Goal: Task Accomplishment & Management: Complete application form

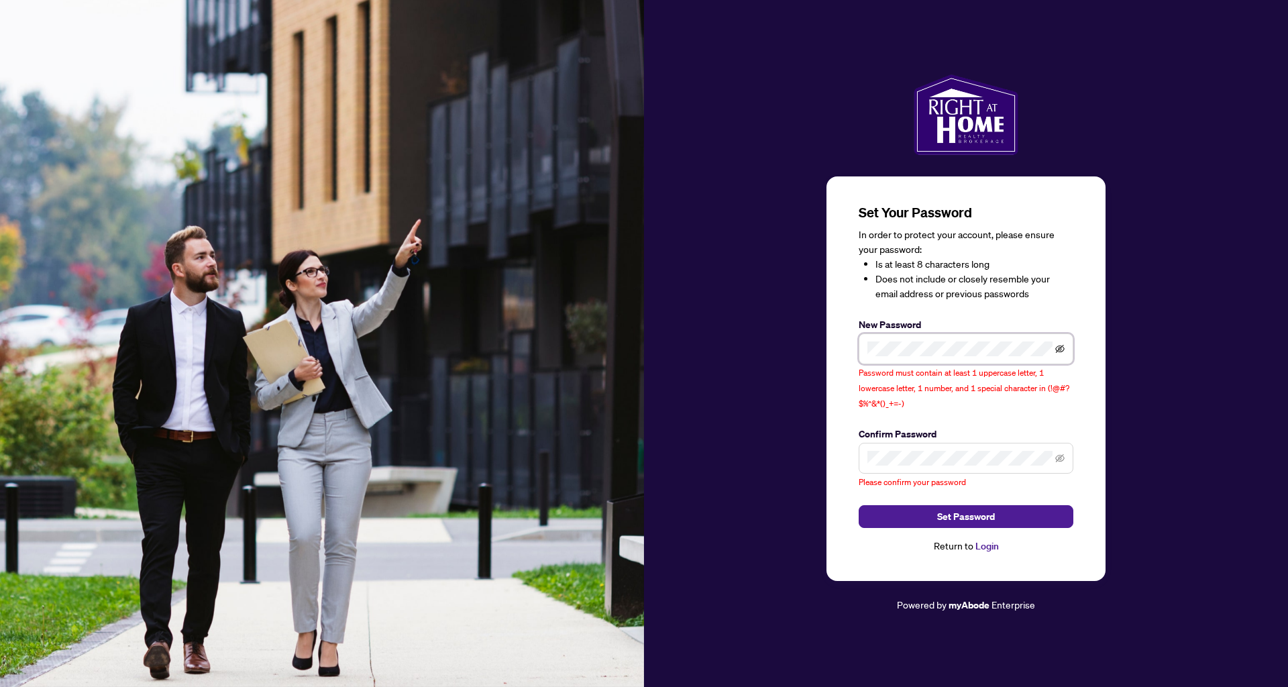
click at [1058, 351] on icon "eye-invisible" at bounding box center [1059, 349] width 9 height 8
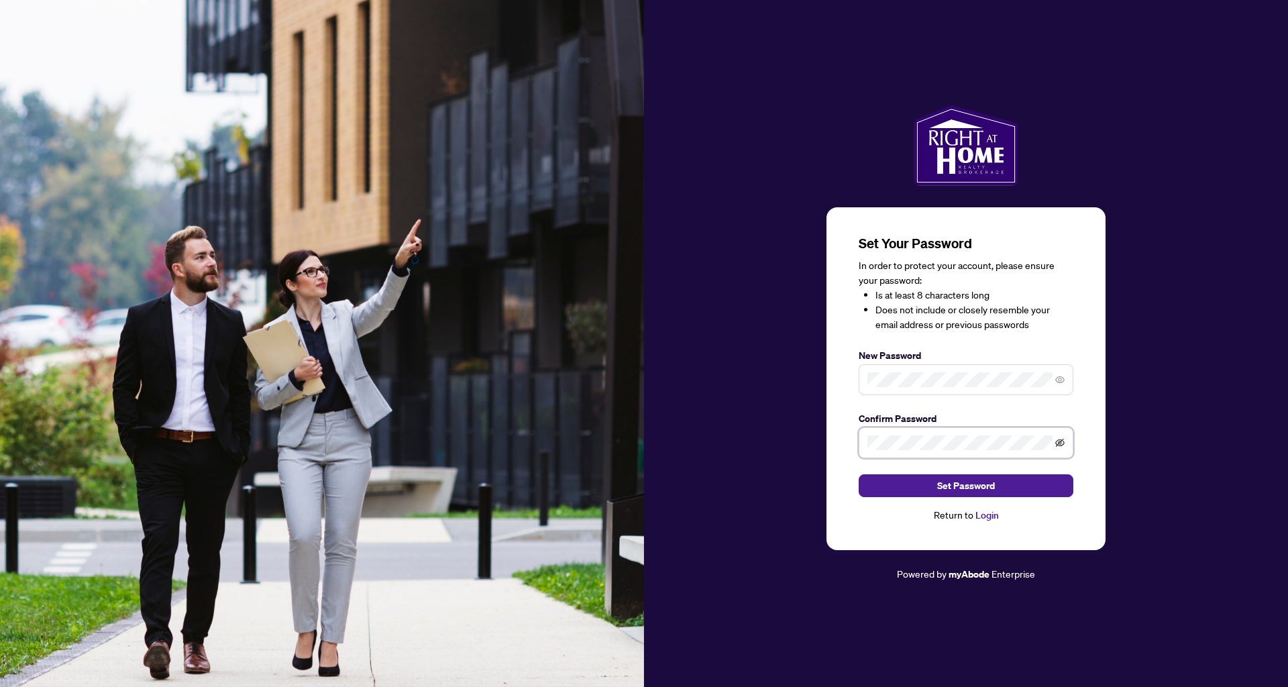
click at [1064, 442] on icon "eye-invisible" at bounding box center [1059, 442] width 9 height 9
click at [980, 488] on span "Set Password" at bounding box center [966, 485] width 58 height 21
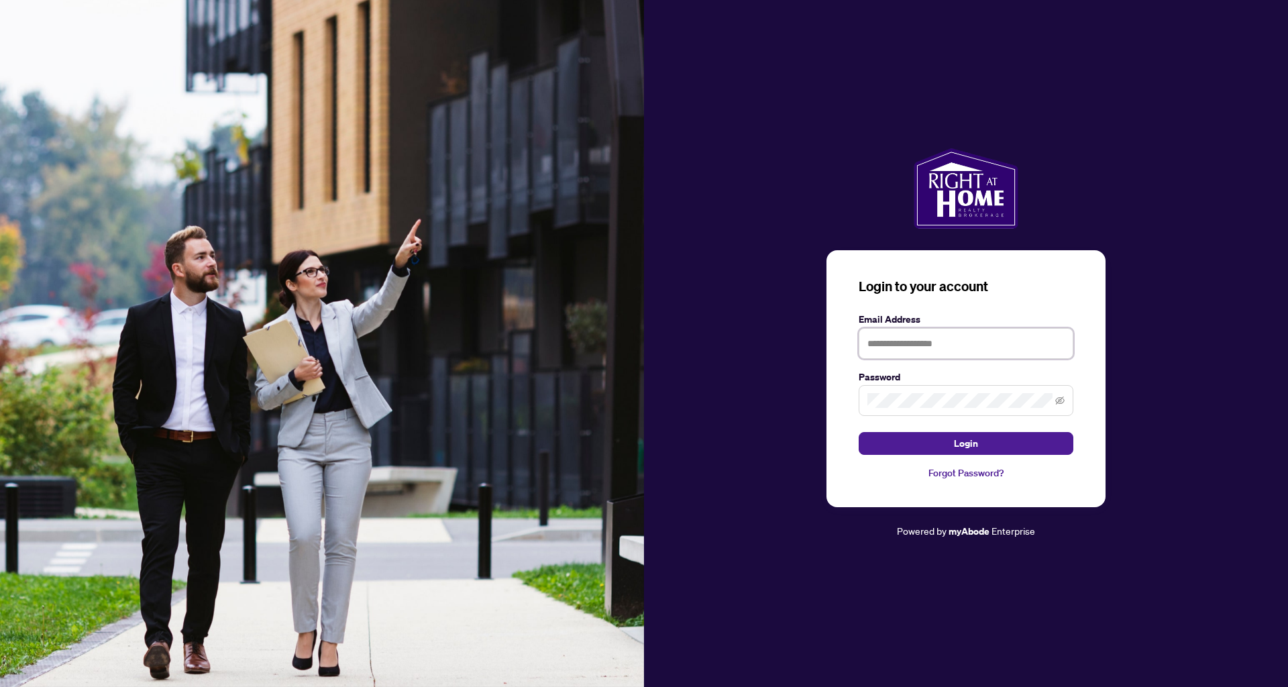
type input "**********"
click at [966, 444] on button "Login" at bounding box center [966, 443] width 215 height 23
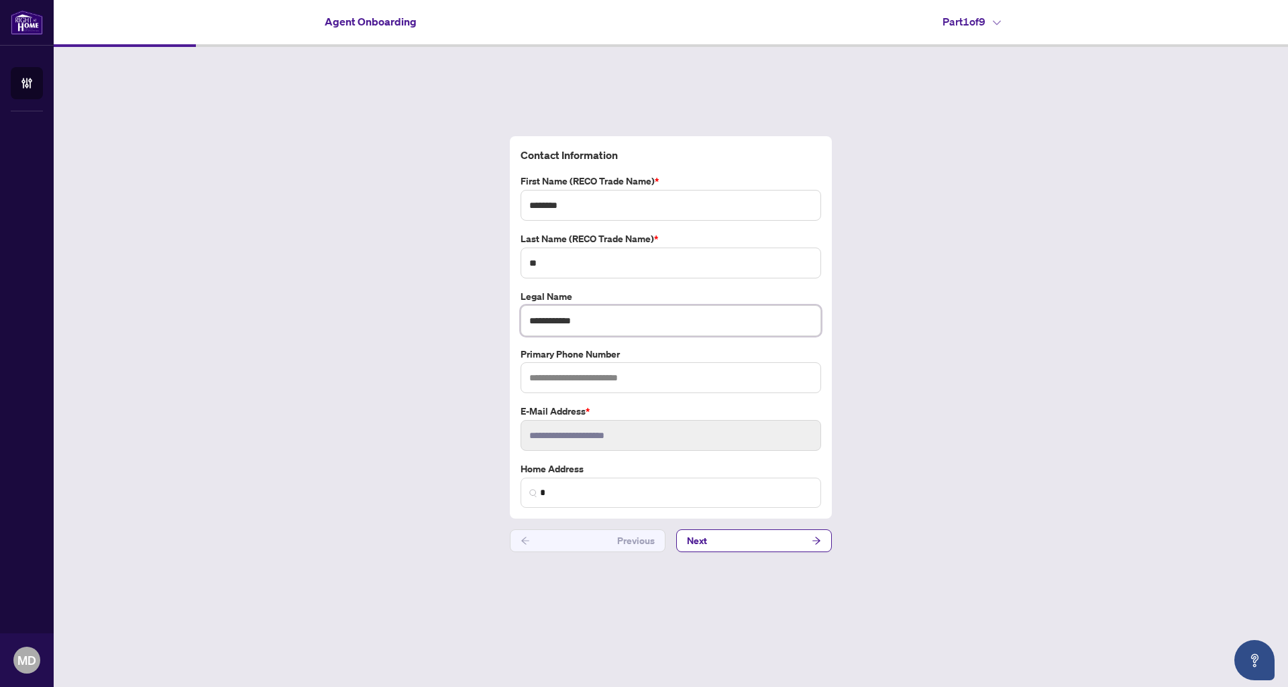
type input "**********"
click at [1027, 417] on div "**********" at bounding box center [671, 344] width 1235 height 595
type input "**********"
click at [676, 444] on input "**********" at bounding box center [671, 435] width 301 height 31
click at [610, 494] on input "*" at bounding box center [676, 493] width 272 height 14
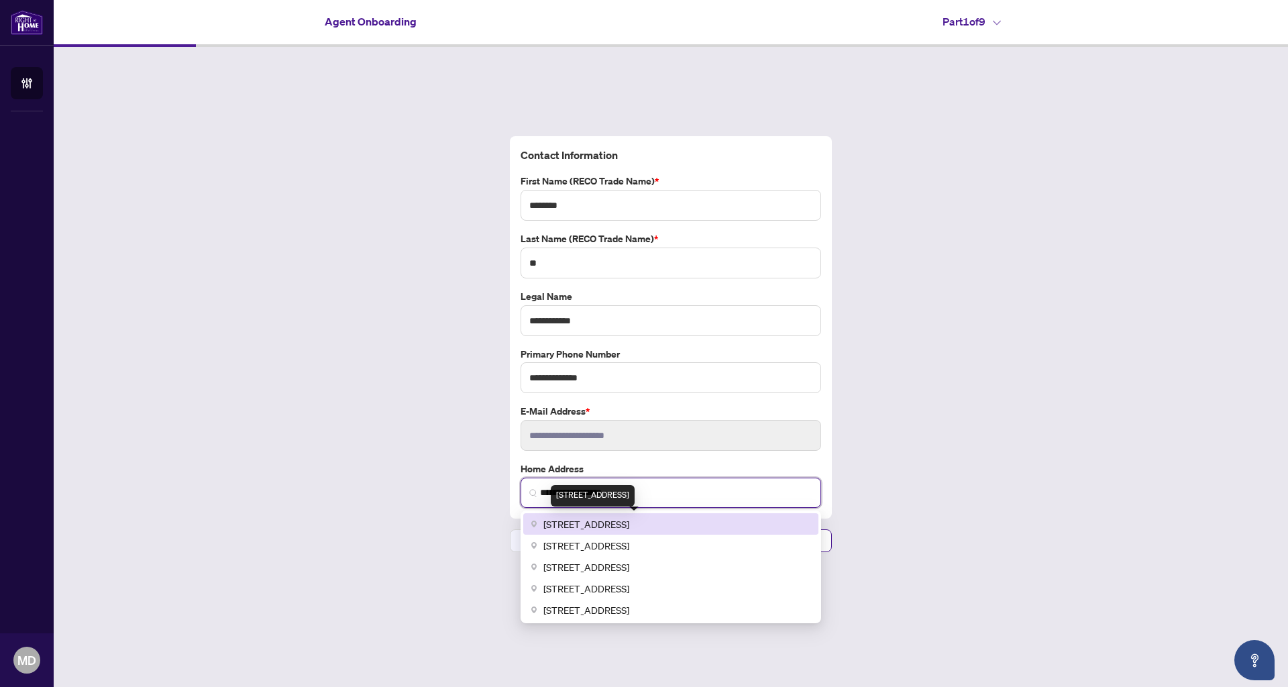
click at [613, 523] on span "[STREET_ADDRESS]" at bounding box center [587, 524] width 86 height 15
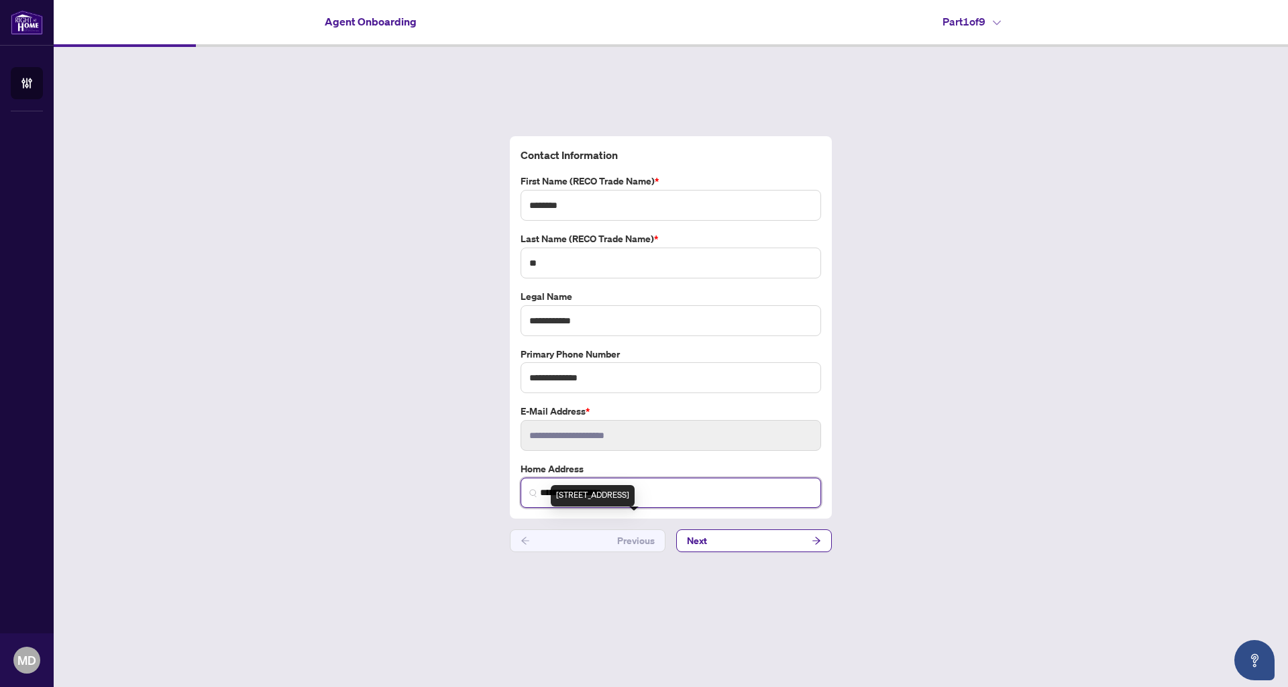
type input "**********"
click at [777, 539] on button "Next" at bounding box center [754, 540] width 156 height 23
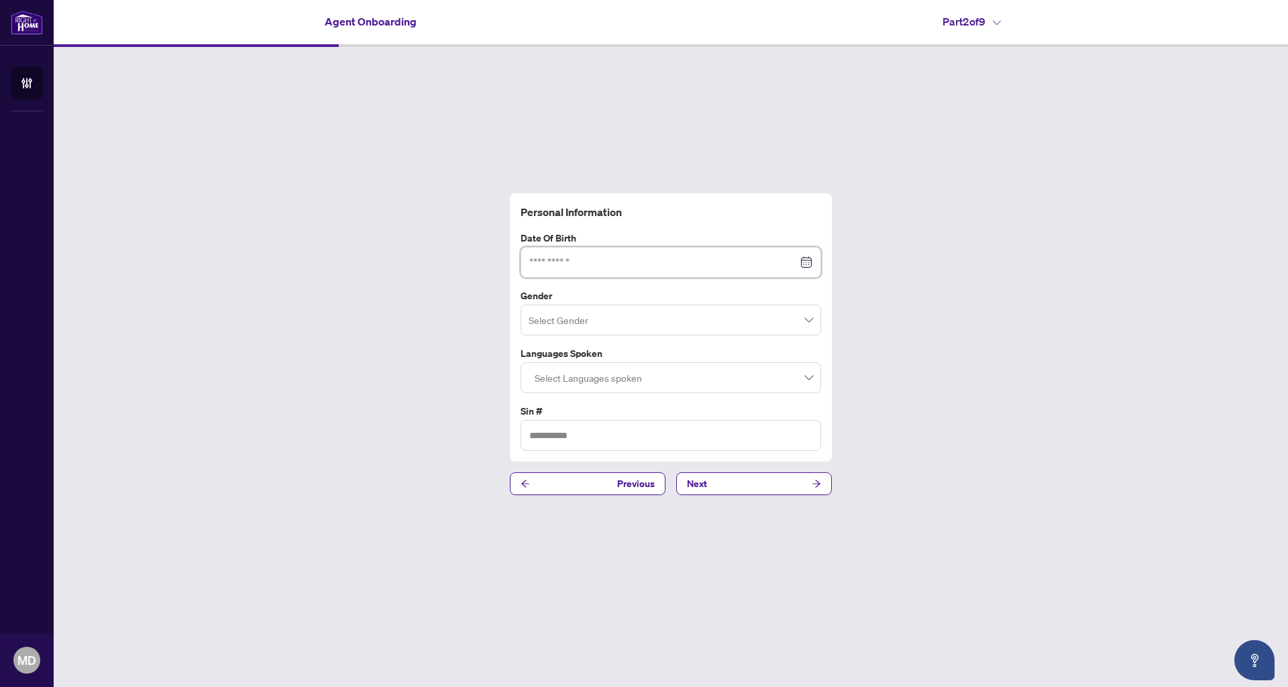
click at [646, 270] on input at bounding box center [663, 262] width 268 height 15
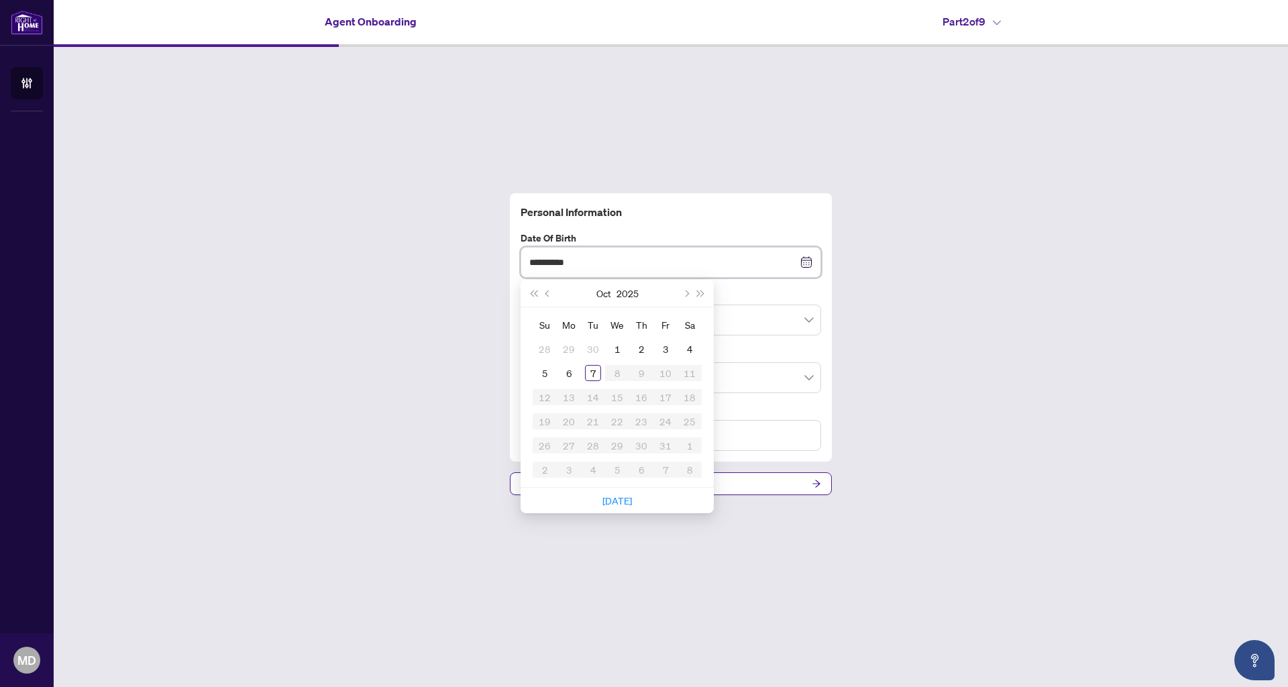
type input "**********"
click at [938, 313] on div "Personal Information Date of Birth [DEMOGRAPHIC_DATA] Su Mo Tu We Th Fr Sa 28 2…" at bounding box center [671, 344] width 1235 height 595
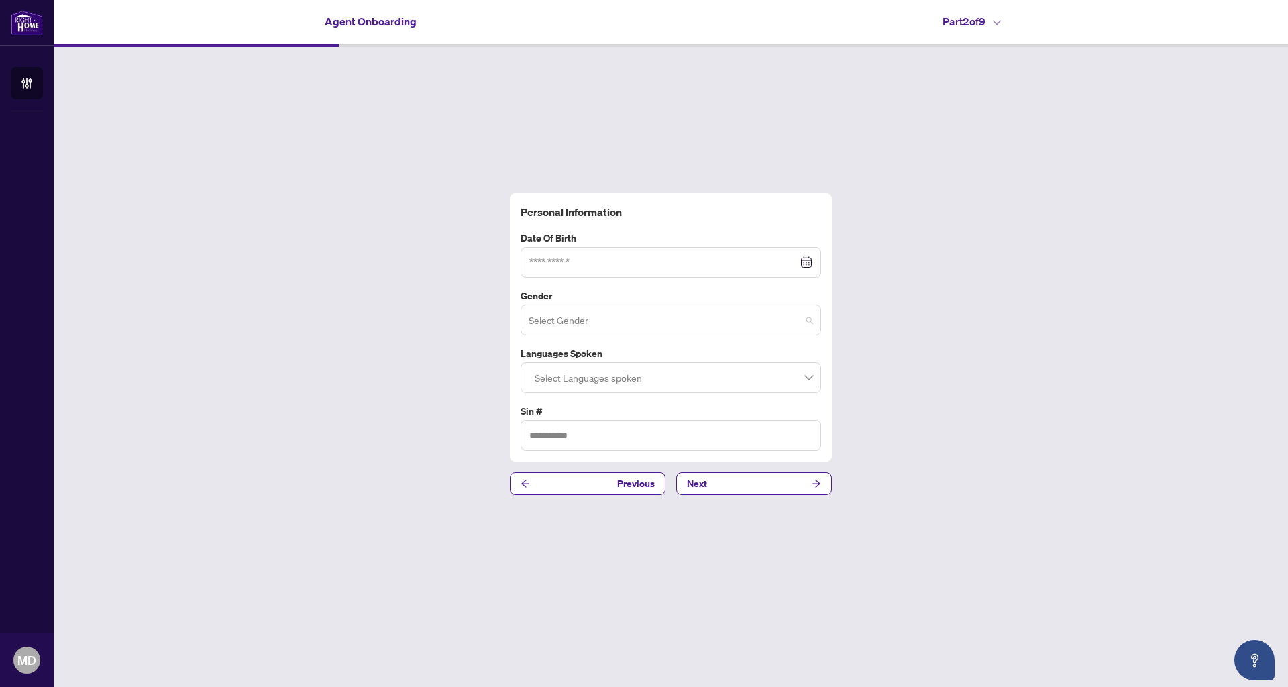
click at [707, 316] on input "search" at bounding box center [665, 322] width 272 height 30
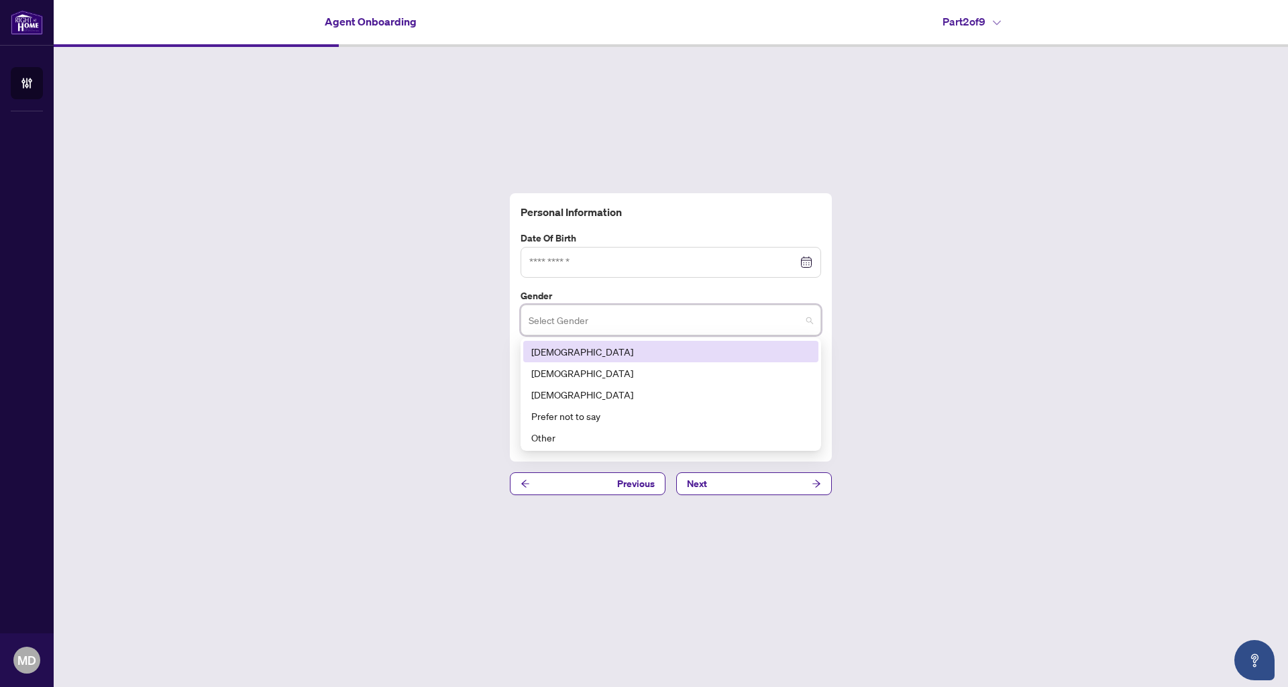
click at [615, 351] on div "[DEMOGRAPHIC_DATA]" at bounding box center [670, 351] width 279 height 15
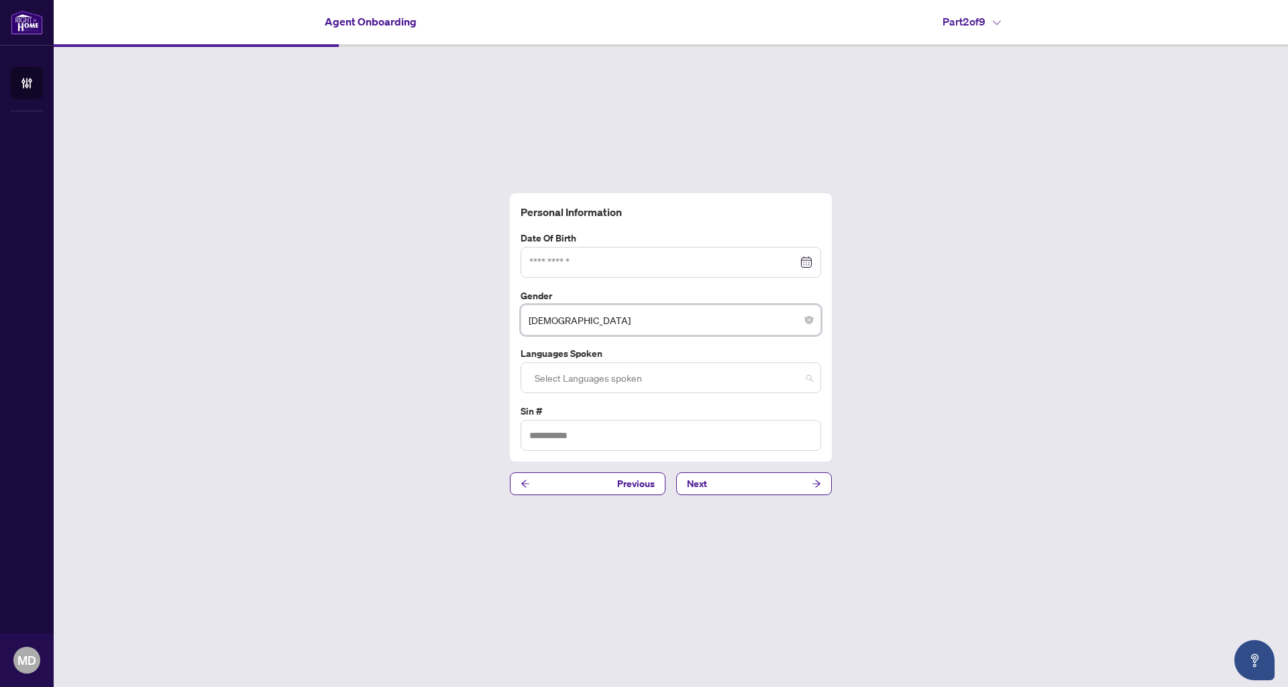
click at [601, 373] on div at bounding box center [670, 378] width 283 height 24
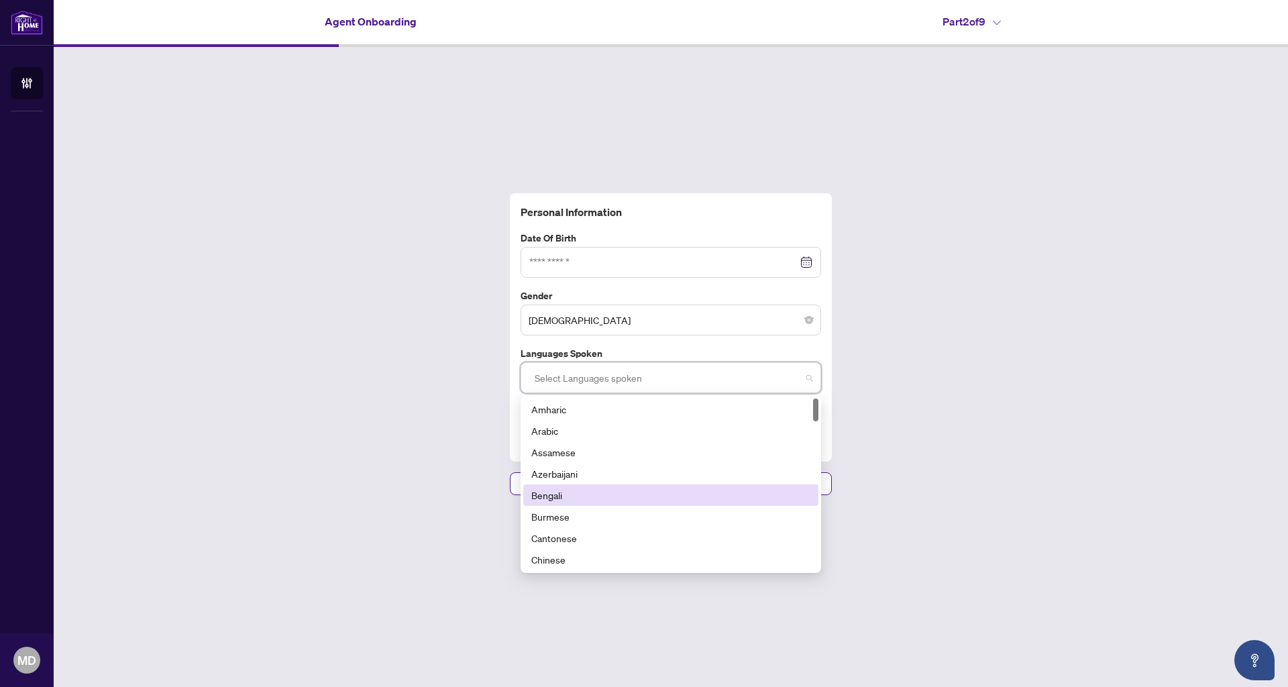
type input "*"
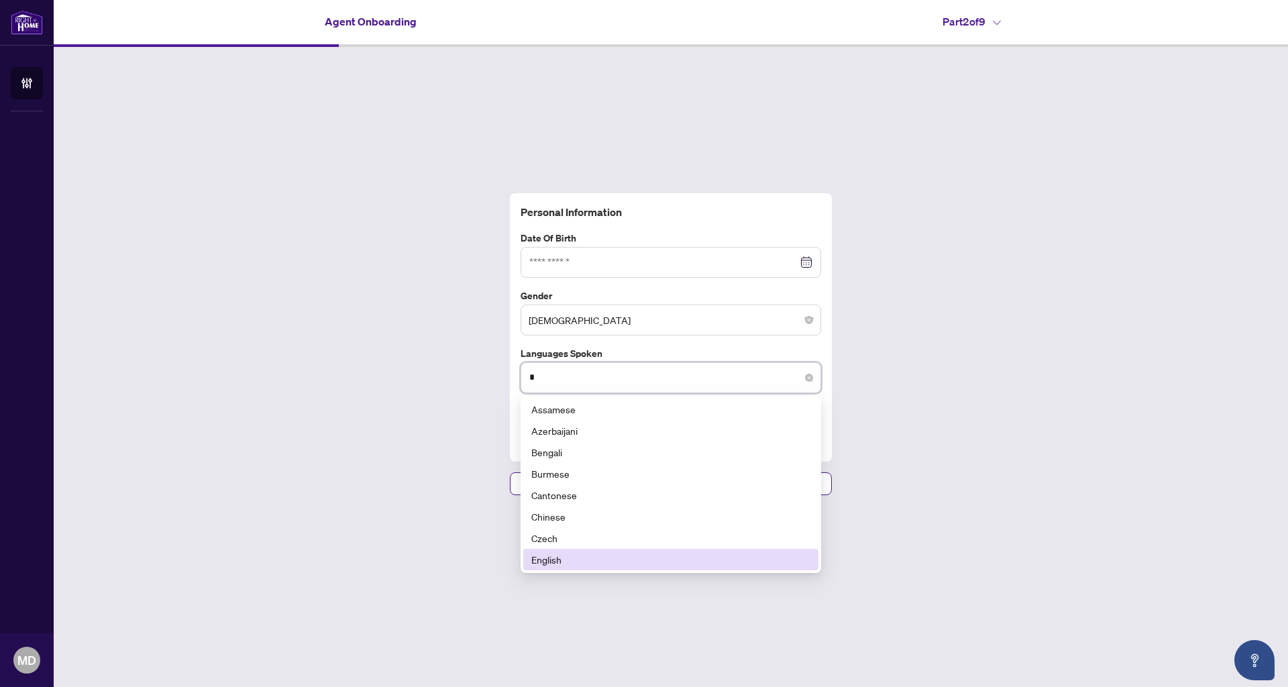
click at [551, 555] on div "English" at bounding box center [670, 559] width 279 height 15
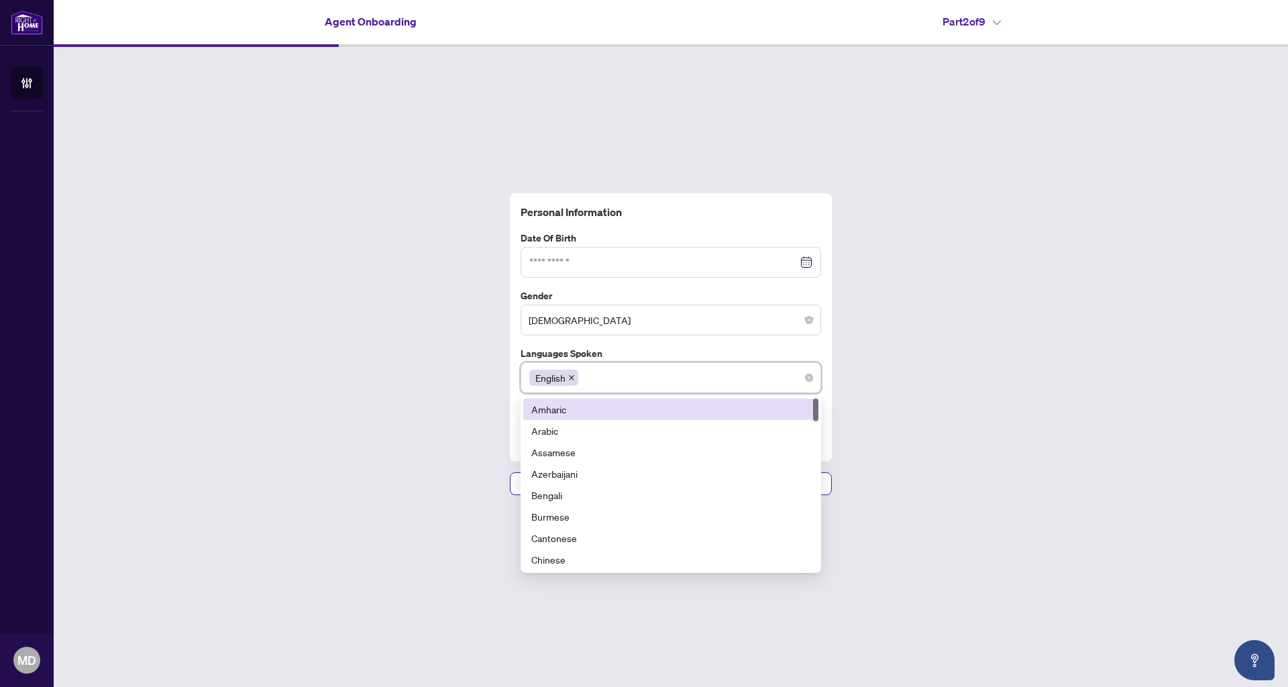
type input "*"
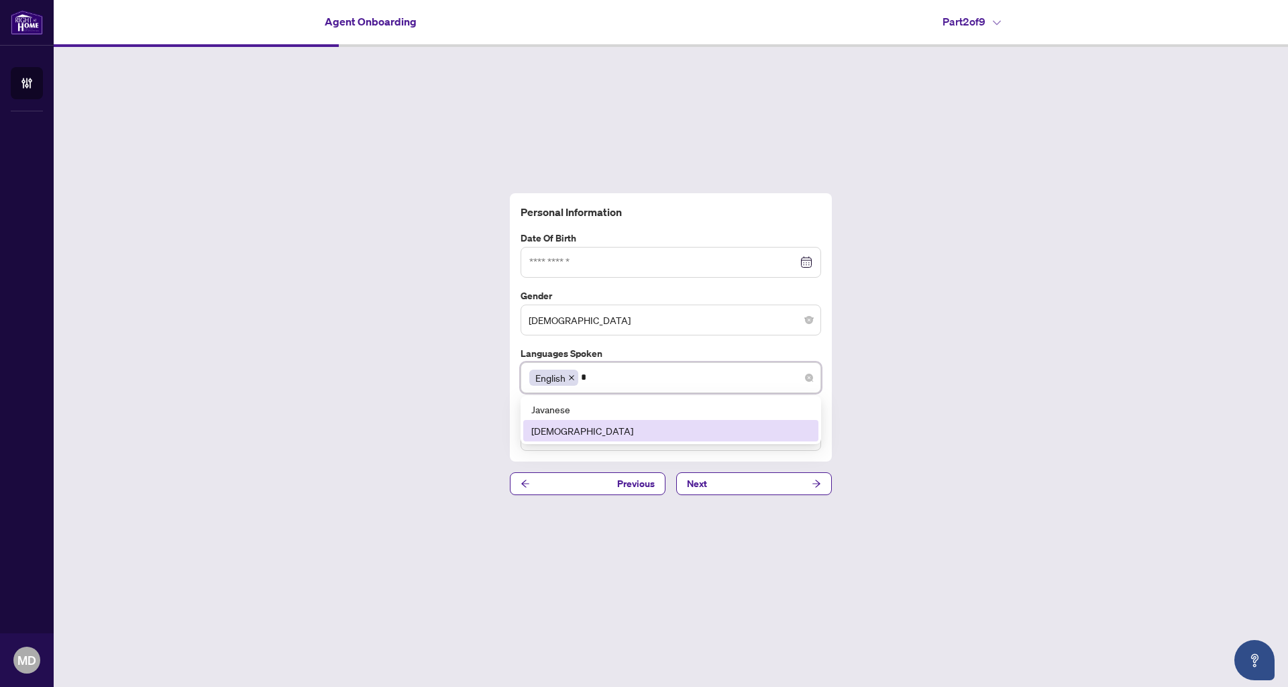
click at [607, 433] on div "[DEMOGRAPHIC_DATA]" at bounding box center [670, 430] width 279 height 15
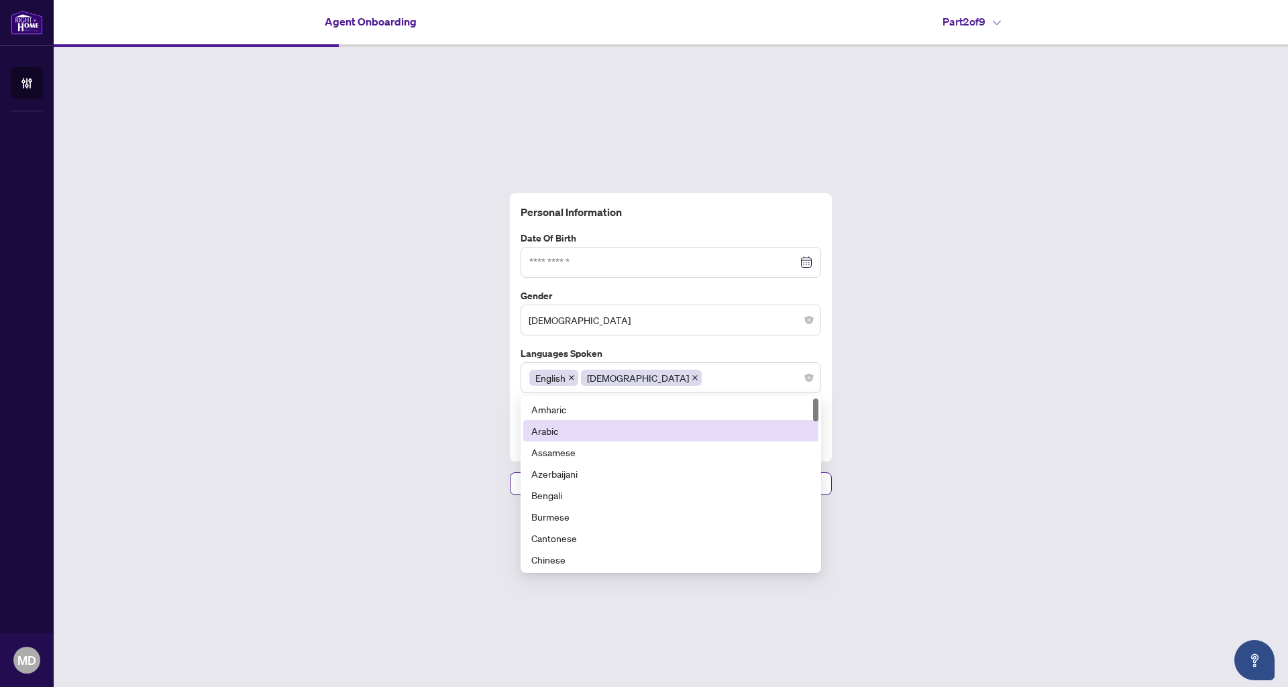
click at [1029, 411] on div "Personal Information Date of Birth [DEMOGRAPHIC_DATA] Su Mo Tu We Th Fr Sa 28 2…" at bounding box center [671, 344] width 1235 height 595
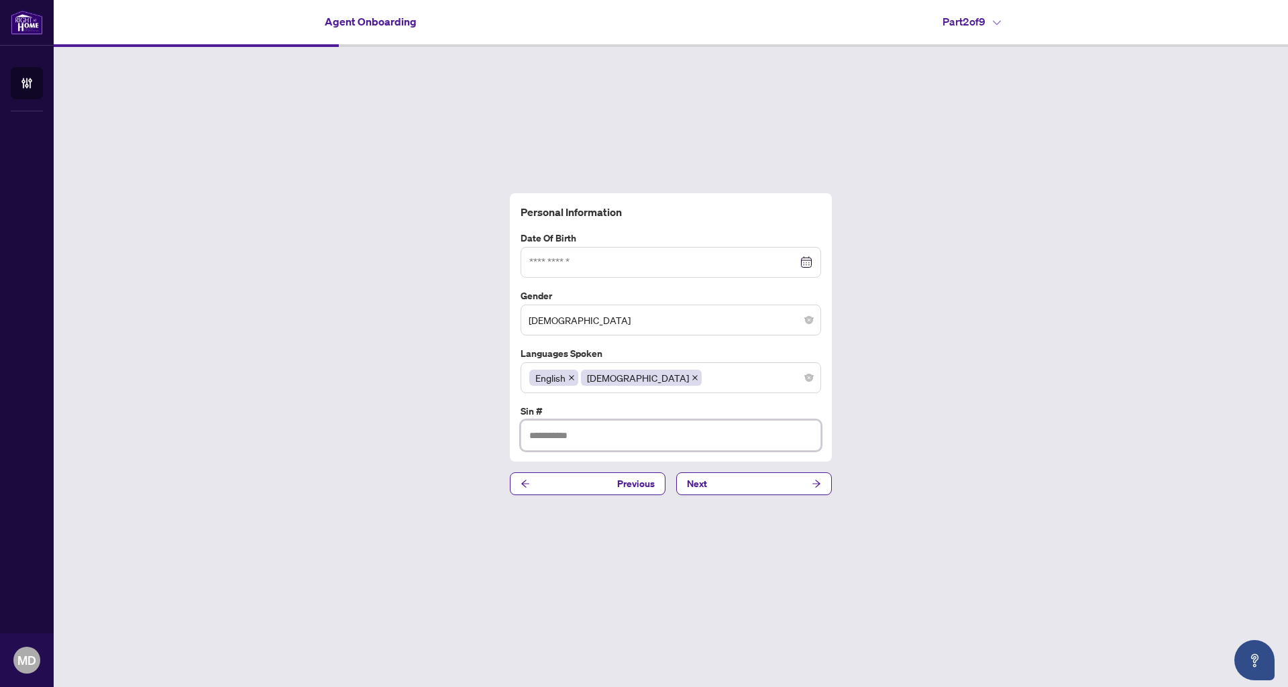
click at [618, 437] on input "text" at bounding box center [671, 435] width 301 height 31
type input "*********"
click at [717, 486] on button "Next" at bounding box center [754, 483] width 156 height 23
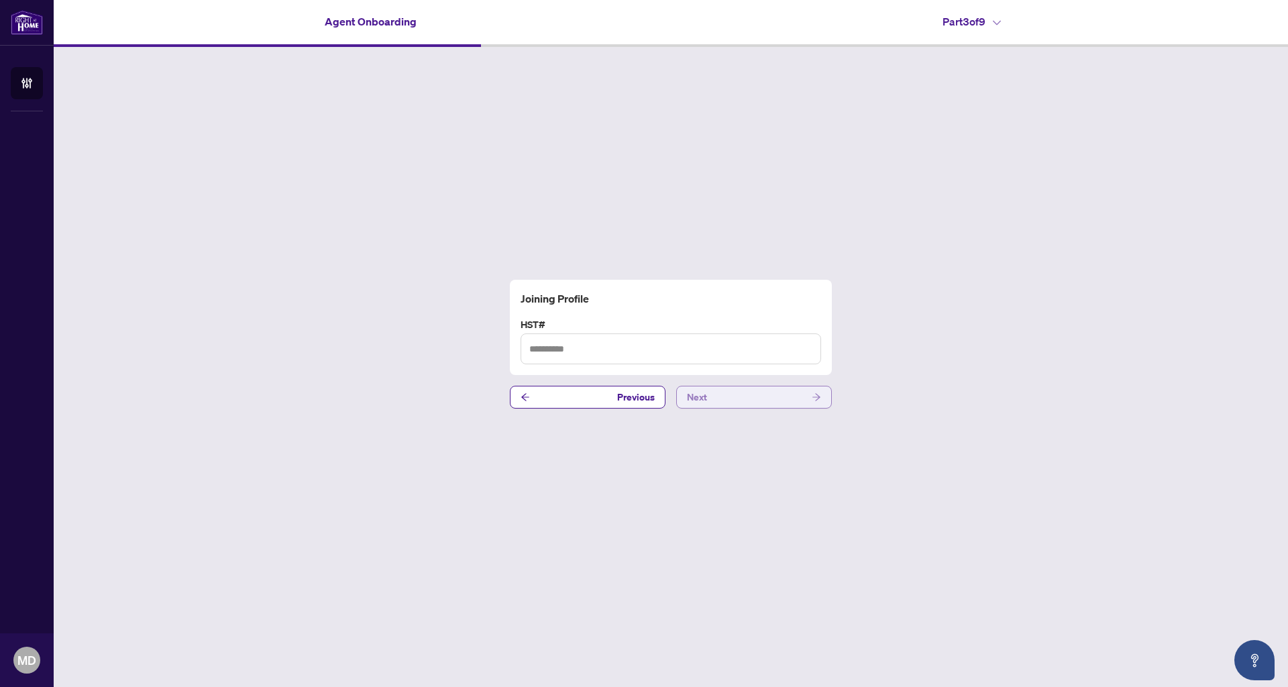
click at [704, 399] on span "Next" at bounding box center [697, 397] width 20 height 21
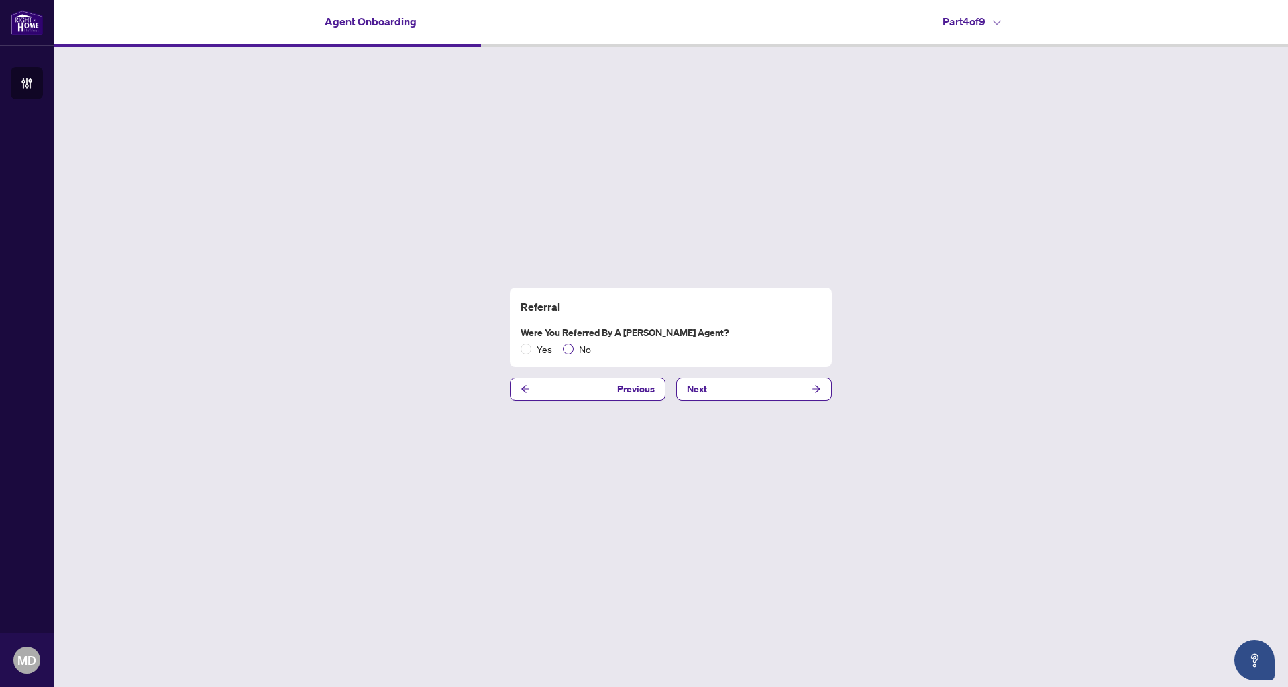
click at [584, 348] on span "No" at bounding box center [585, 349] width 23 height 15
click at [707, 389] on span "Next" at bounding box center [697, 388] width 20 height 21
click at [576, 347] on span "No" at bounding box center [585, 349] width 23 height 15
click at [703, 389] on span "Next" at bounding box center [697, 388] width 20 height 21
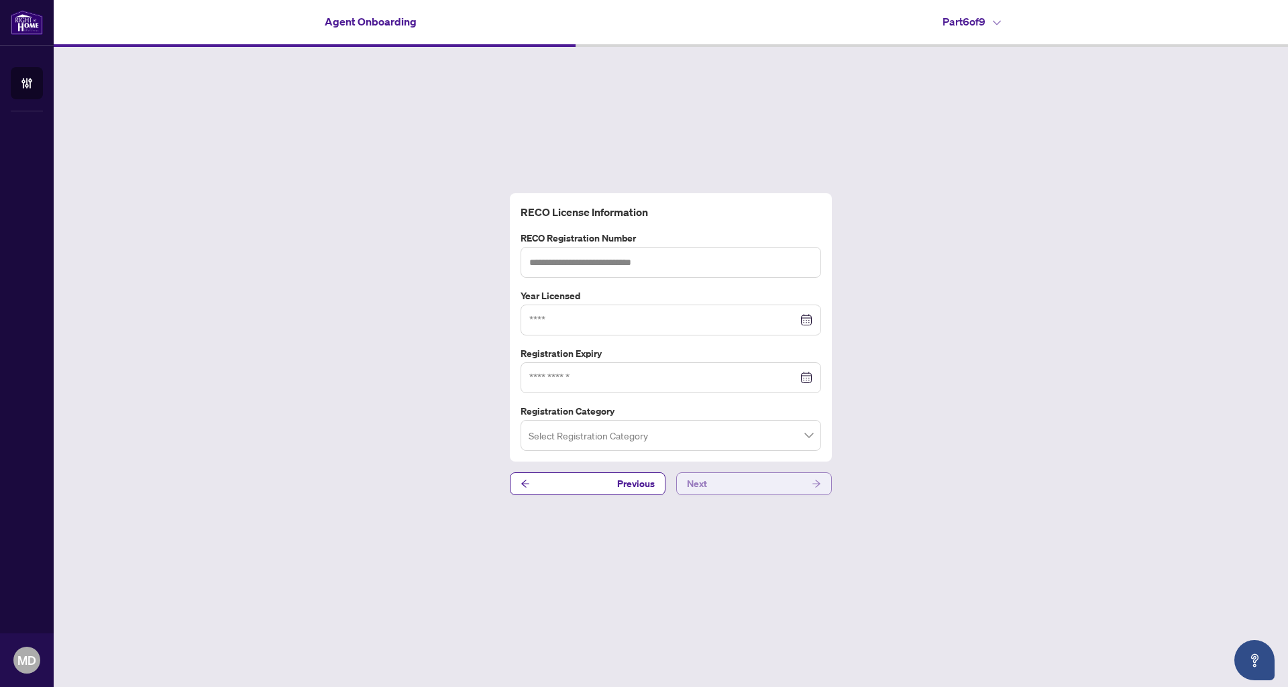
click at [752, 478] on button "Next" at bounding box center [754, 483] width 156 height 23
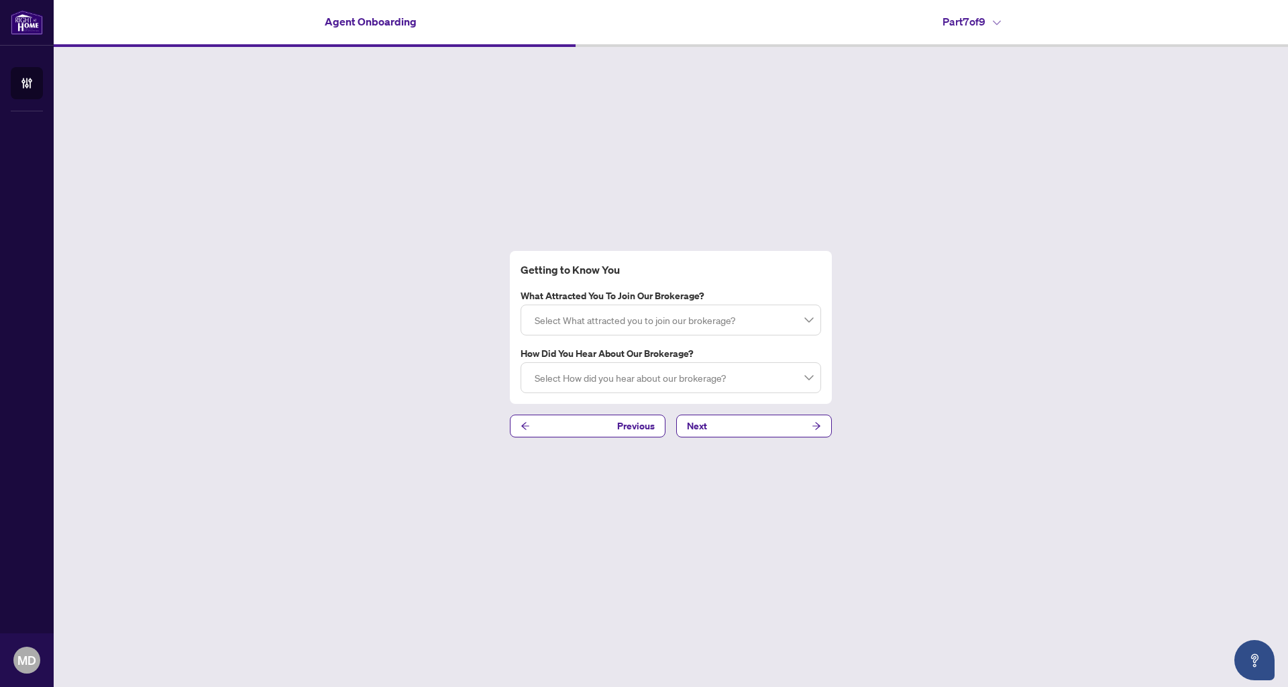
click at [736, 316] on div at bounding box center [670, 320] width 283 height 24
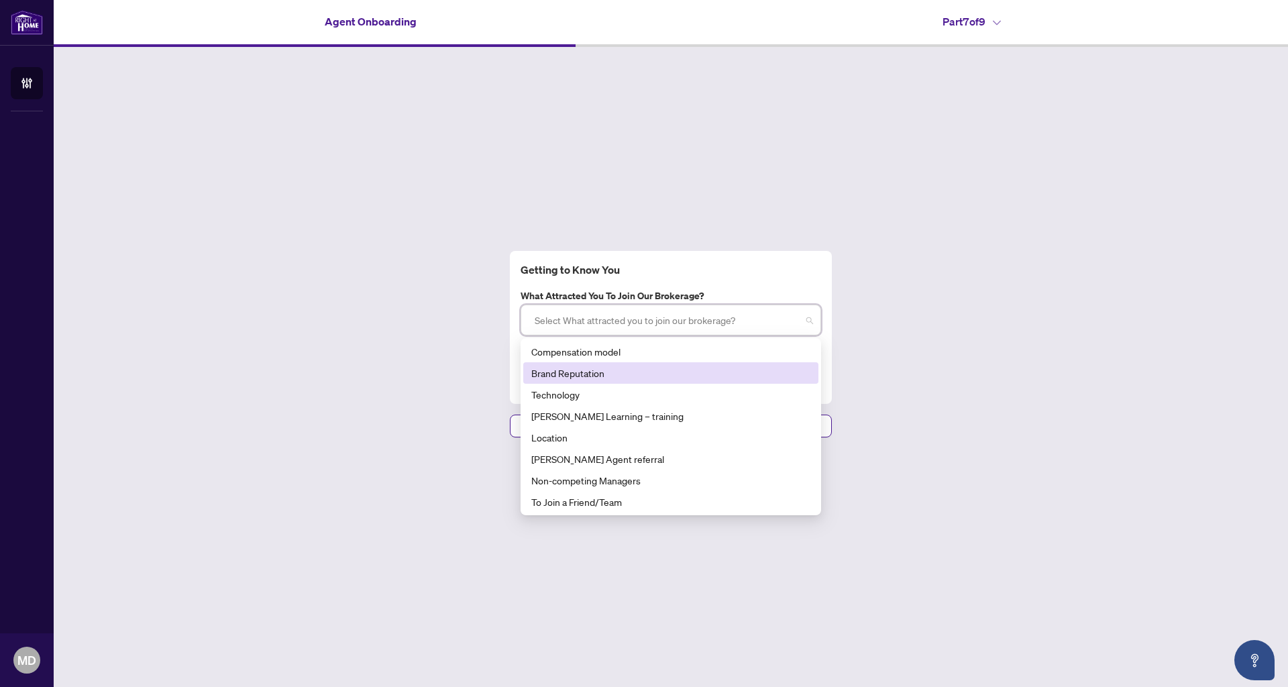
click at [602, 376] on div "Brand Reputation" at bounding box center [670, 373] width 279 height 15
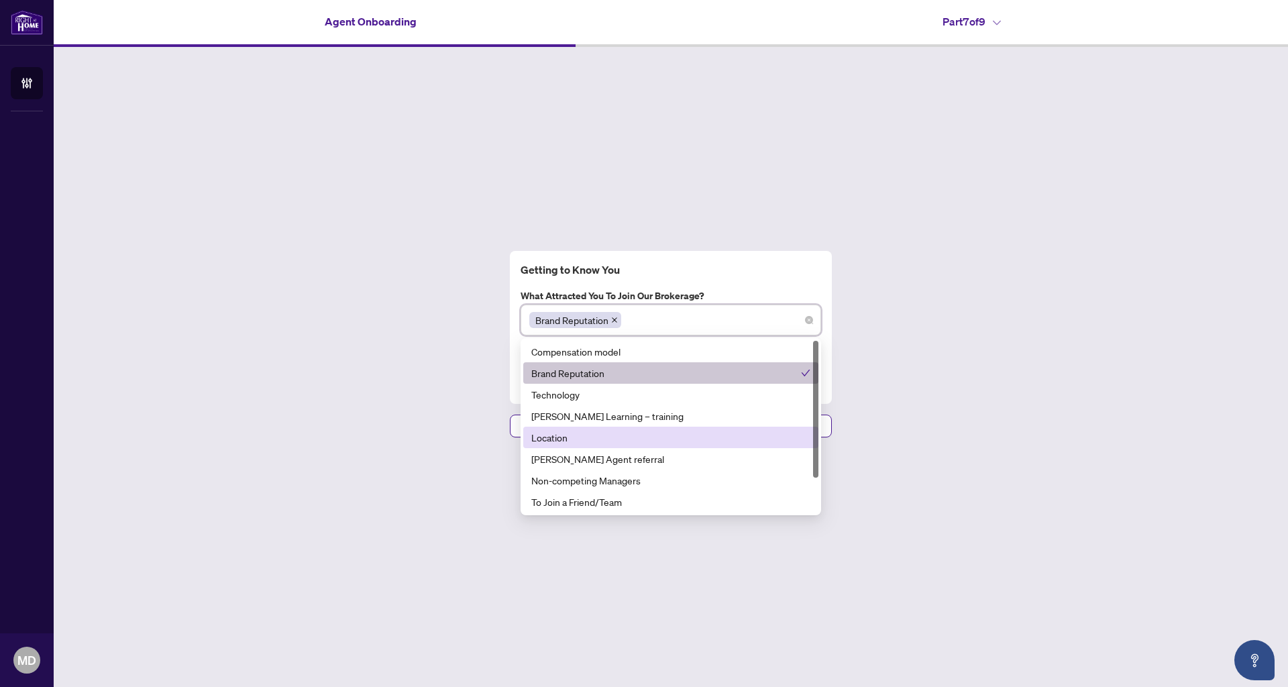
click at [623, 433] on div "Location" at bounding box center [670, 437] width 279 height 15
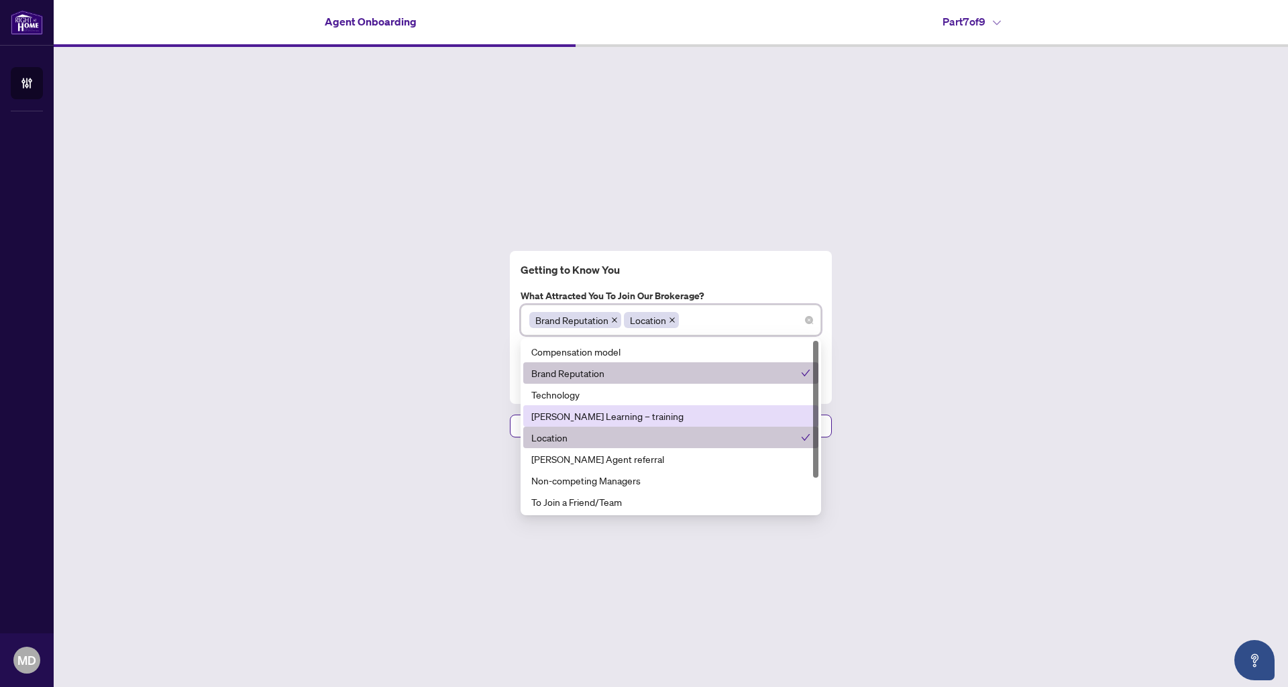
click at [685, 413] on div "[PERSON_NAME] Learning – training" at bounding box center [670, 416] width 279 height 15
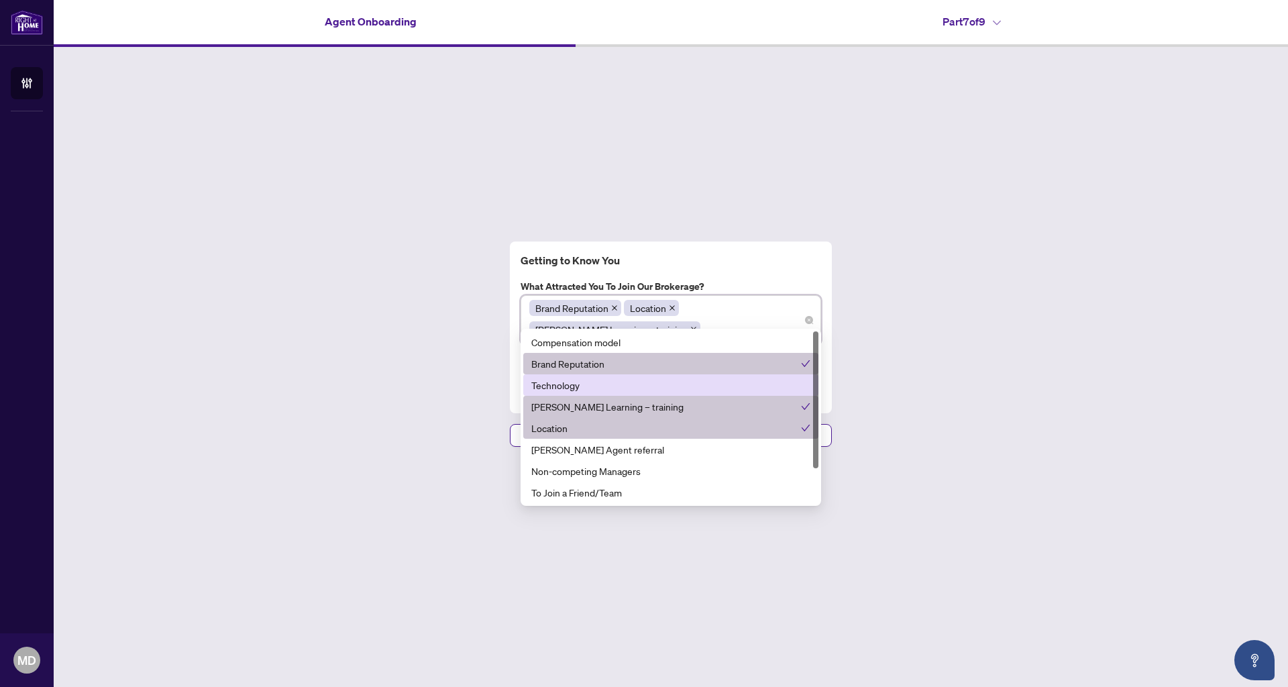
click at [932, 397] on div "Getting to Know You What attracted you to join our brokerage? Brand Reputation …" at bounding box center [671, 344] width 1235 height 595
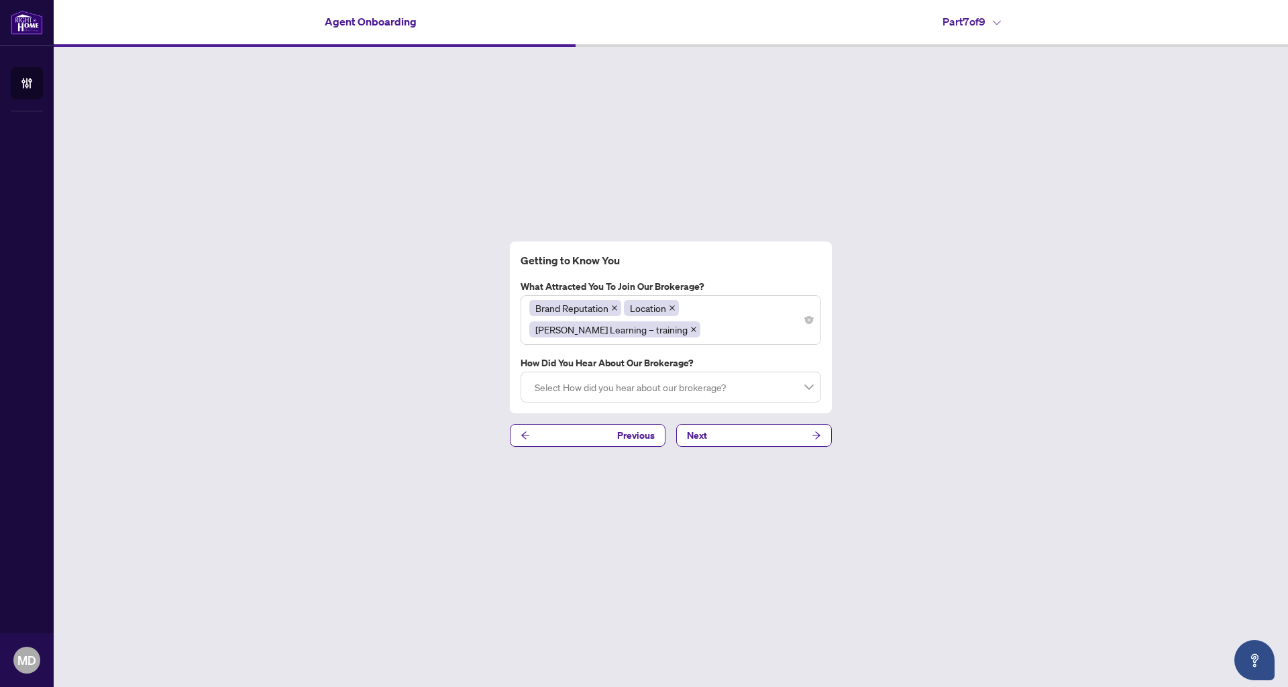
click at [647, 385] on div at bounding box center [670, 387] width 283 height 24
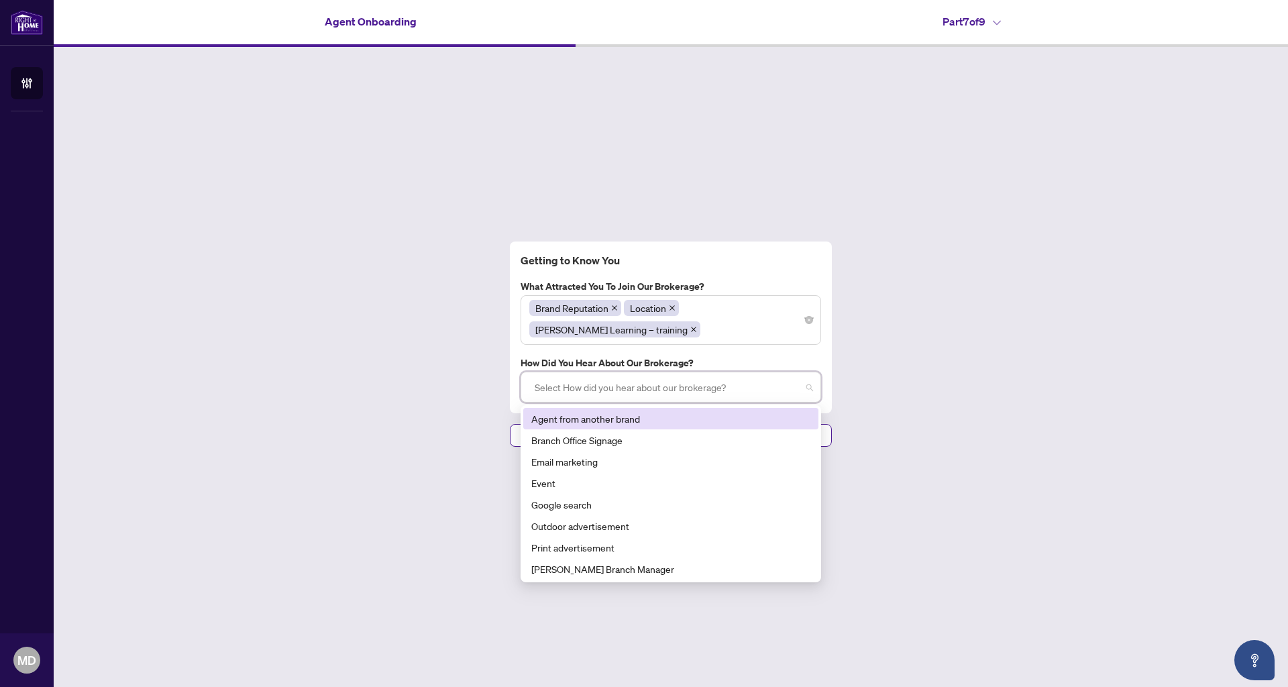
click at [621, 413] on div "Agent from another brand" at bounding box center [670, 418] width 279 height 15
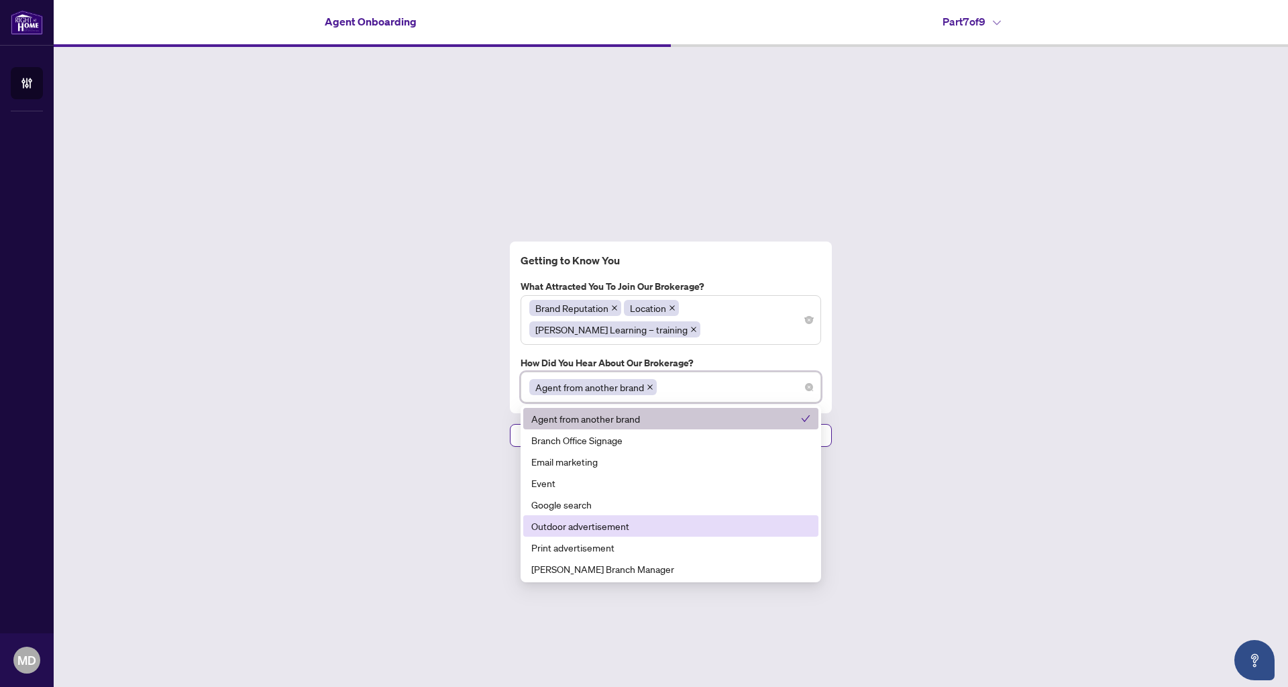
click at [630, 519] on div "Outdoor advertisement" at bounding box center [670, 526] width 279 height 15
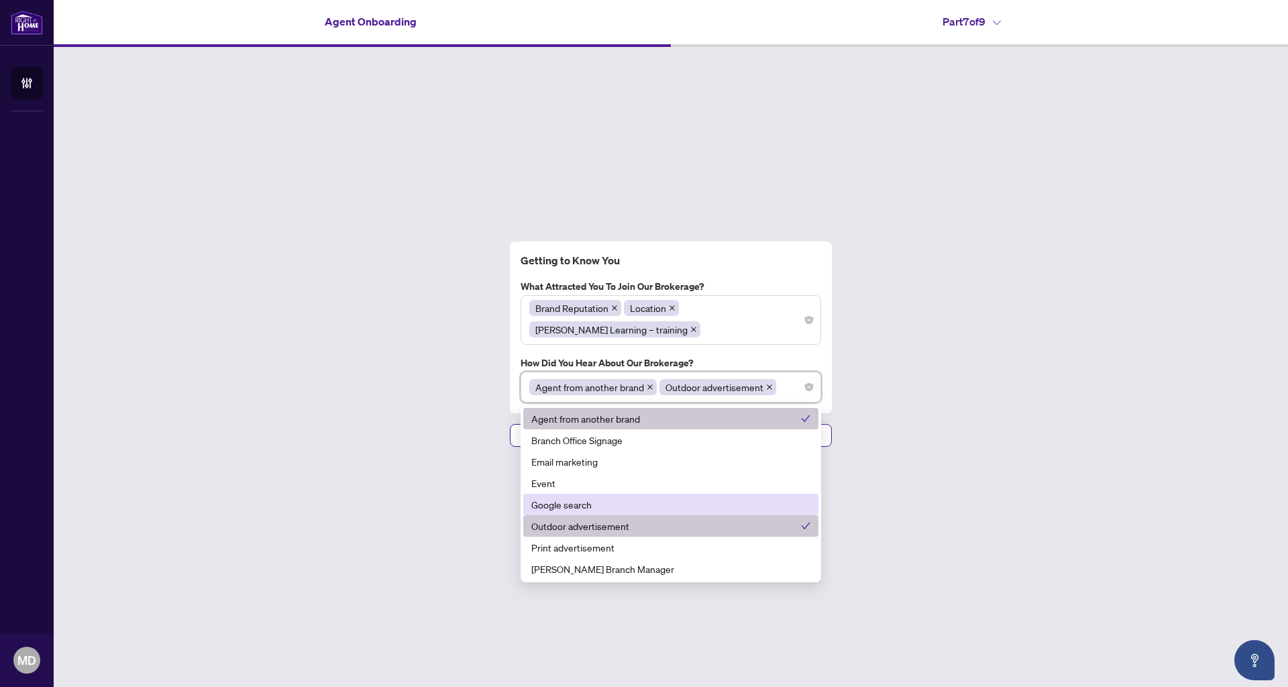
click at [890, 464] on div "Getting to Know You What attracted you to join our brokerage? Brand Reputation …" at bounding box center [671, 344] width 1235 height 595
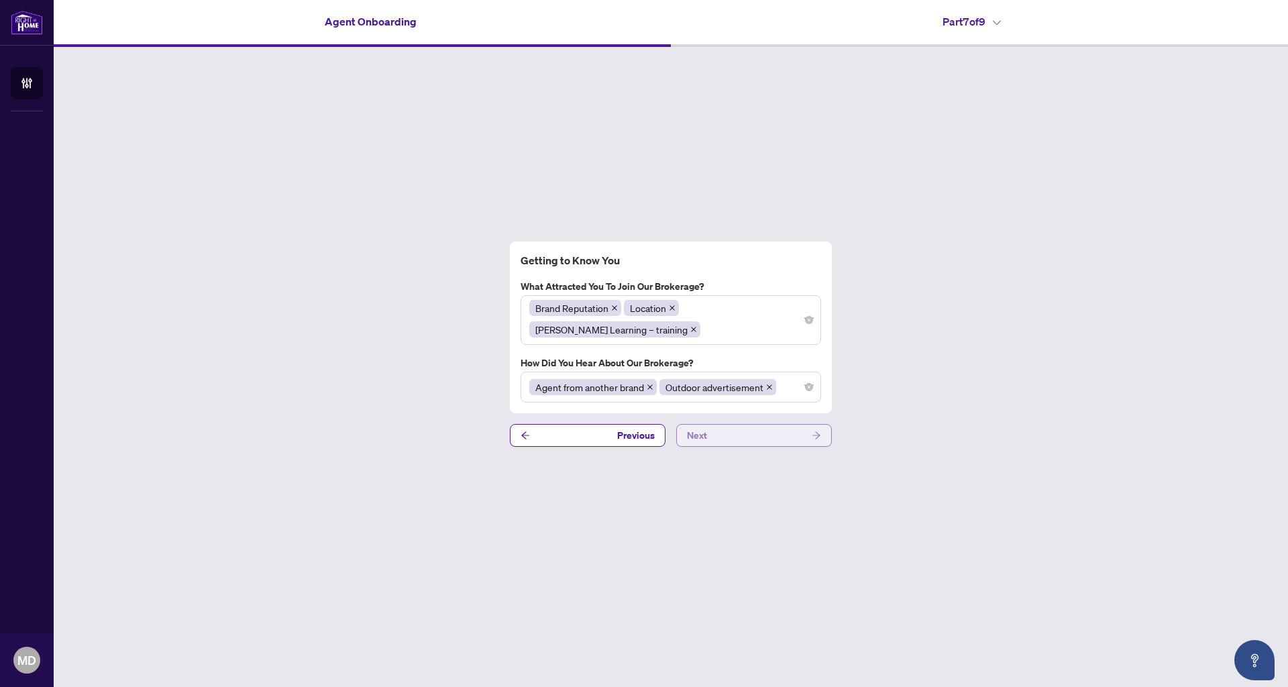
click at [768, 428] on button "Next" at bounding box center [754, 435] width 156 height 23
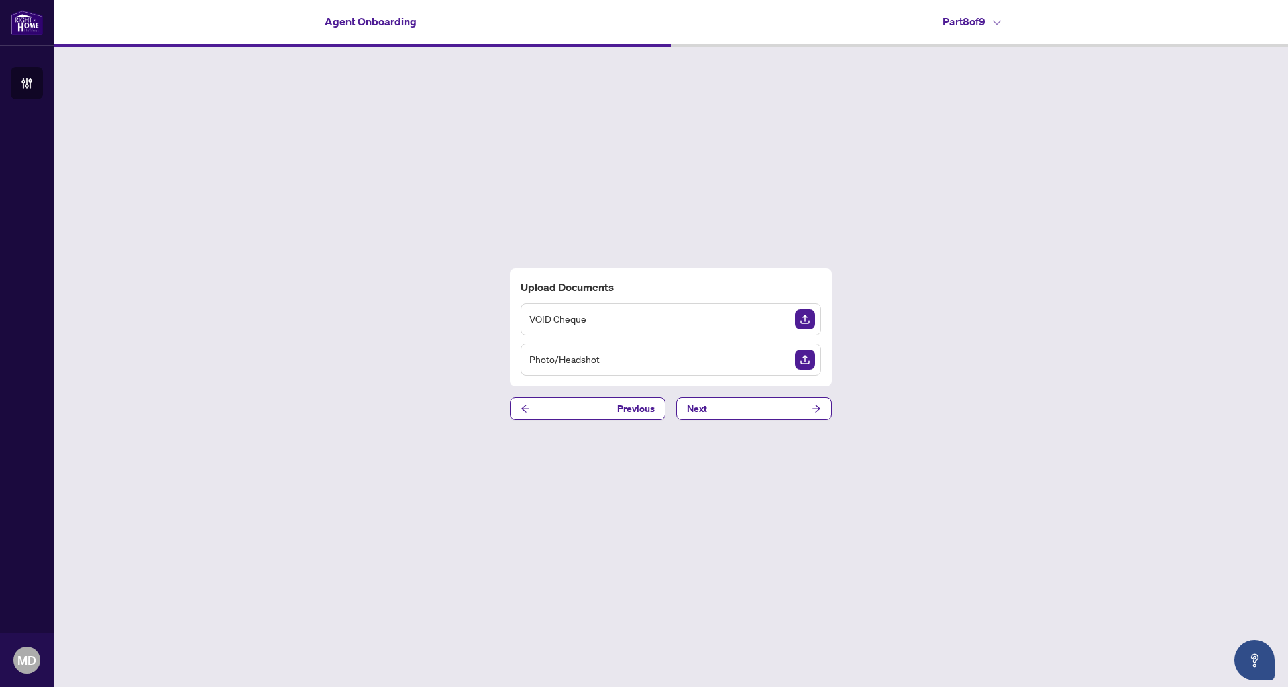
click at [811, 356] on img "Upload Document" at bounding box center [805, 360] width 20 height 20
click at [805, 315] on img "Upload Document" at bounding box center [805, 319] width 20 height 20
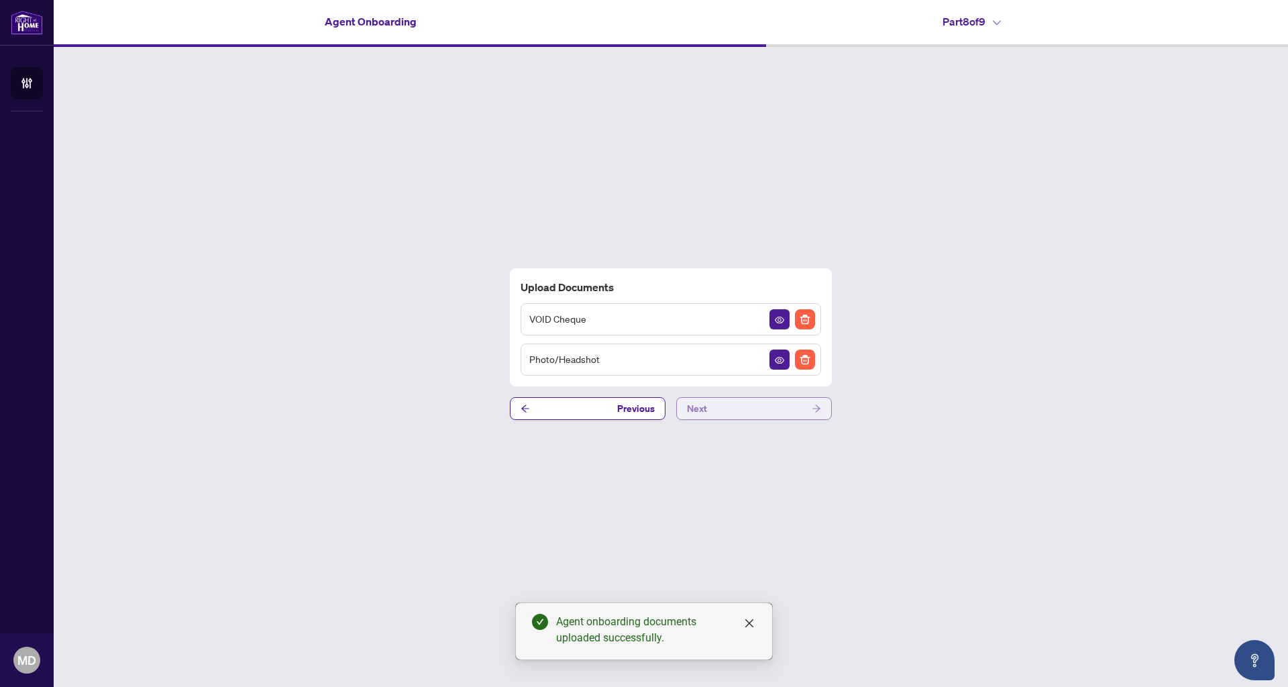
click at [763, 407] on button "Next" at bounding box center [754, 408] width 156 height 23
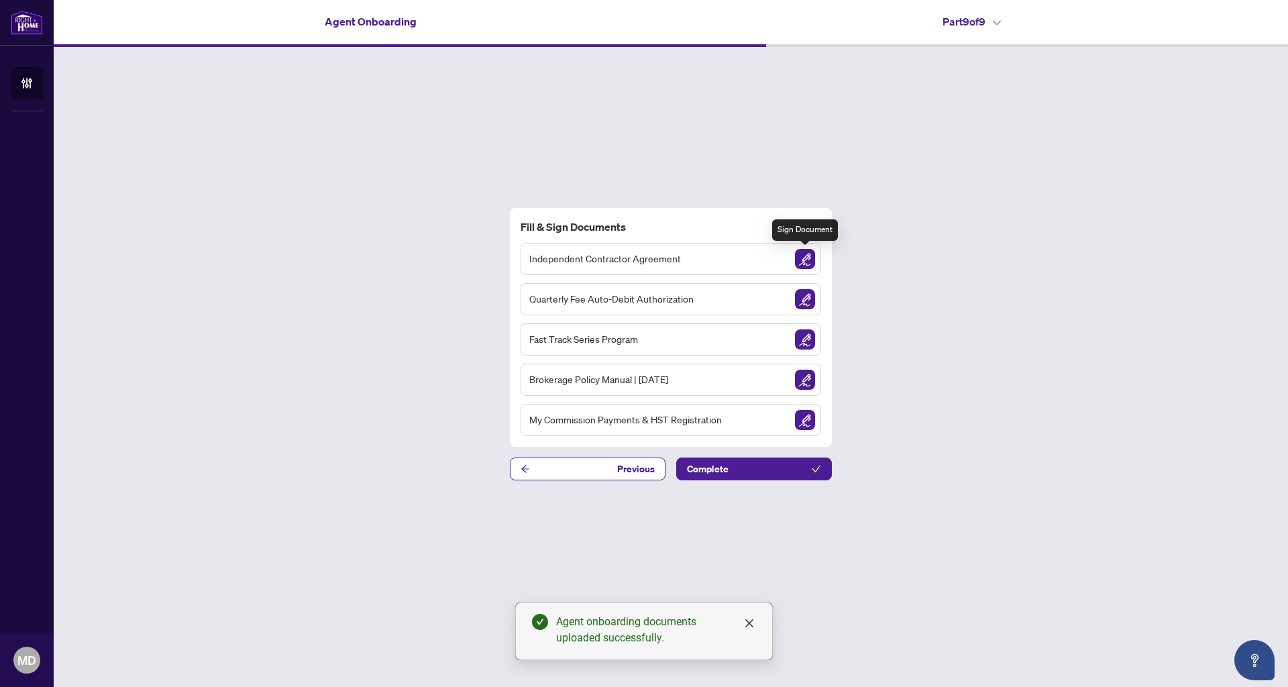
click at [808, 266] on img "Sign Document" at bounding box center [805, 259] width 20 height 20
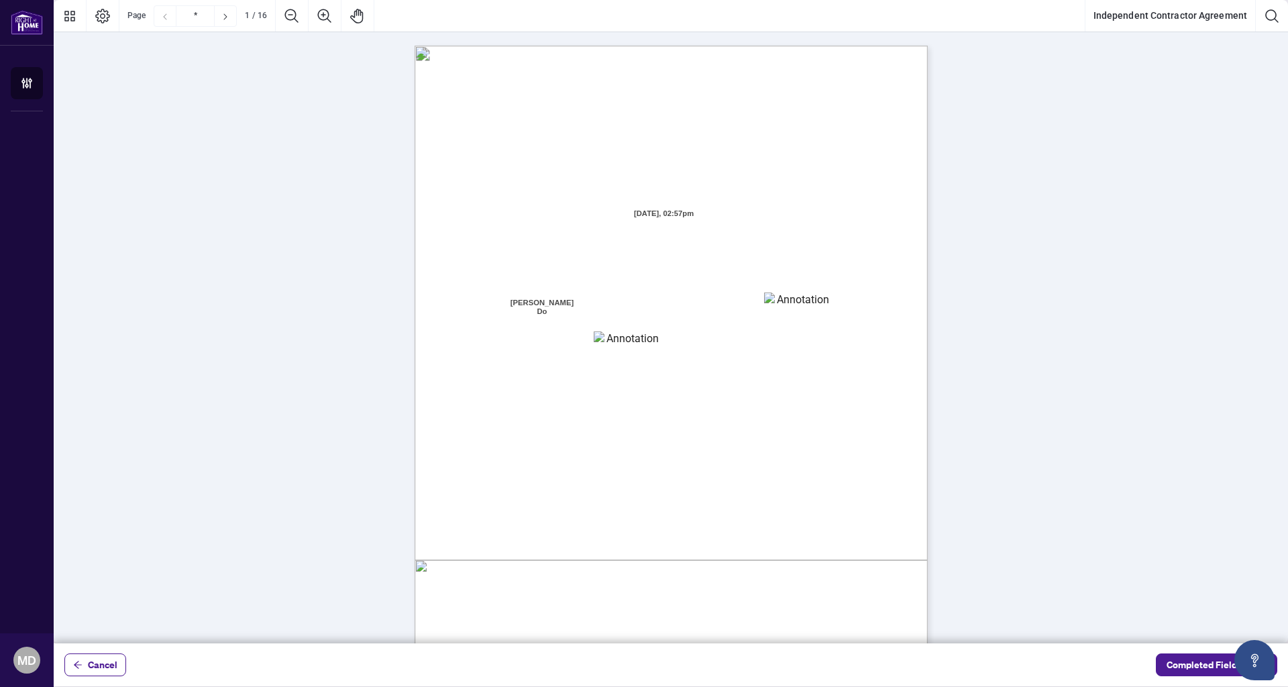
click at [796, 307] on textarea "01K5Y6RV4X4T6WFX60VT7BCT4Z" at bounding box center [797, 303] width 67 height 20
click at [615, 338] on textarea "01K5Y6RJKJWE4BTFT97CD0PPS3" at bounding box center [627, 339] width 67 height 17
click at [792, 300] on textarea "*******" at bounding box center [797, 303] width 67 height 20
click at [608, 339] on textarea "01K5Y6RJKJWE4BTFT97CD0PPS3" at bounding box center [627, 339] width 67 height 17
click at [796, 307] on textarea "*******" at bounding box center [797, 303] width 67 height 20
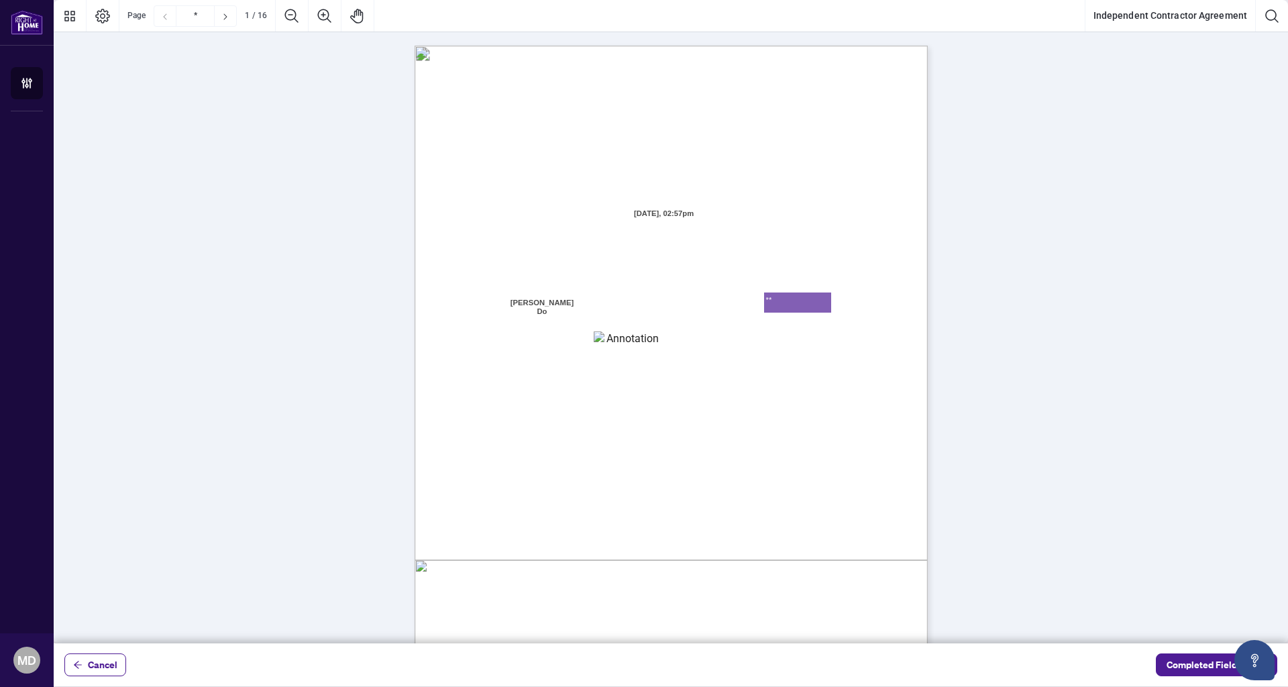
type textarea "*"
type textarea "*********"
click at [645, 342] on textarea "01K5Y6RJKJWE4BTFT97CD0PPS3" at bounding box center [627, 339] width 67 height 17
type textarea "**********"
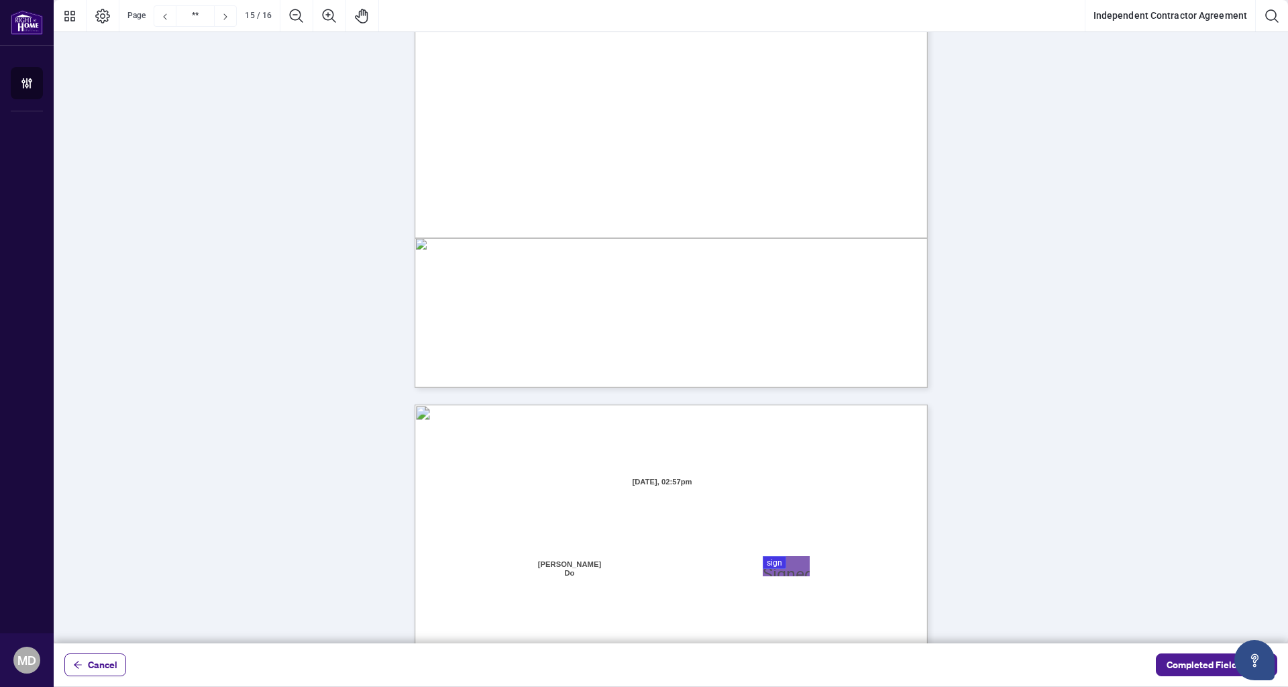
type input "**"
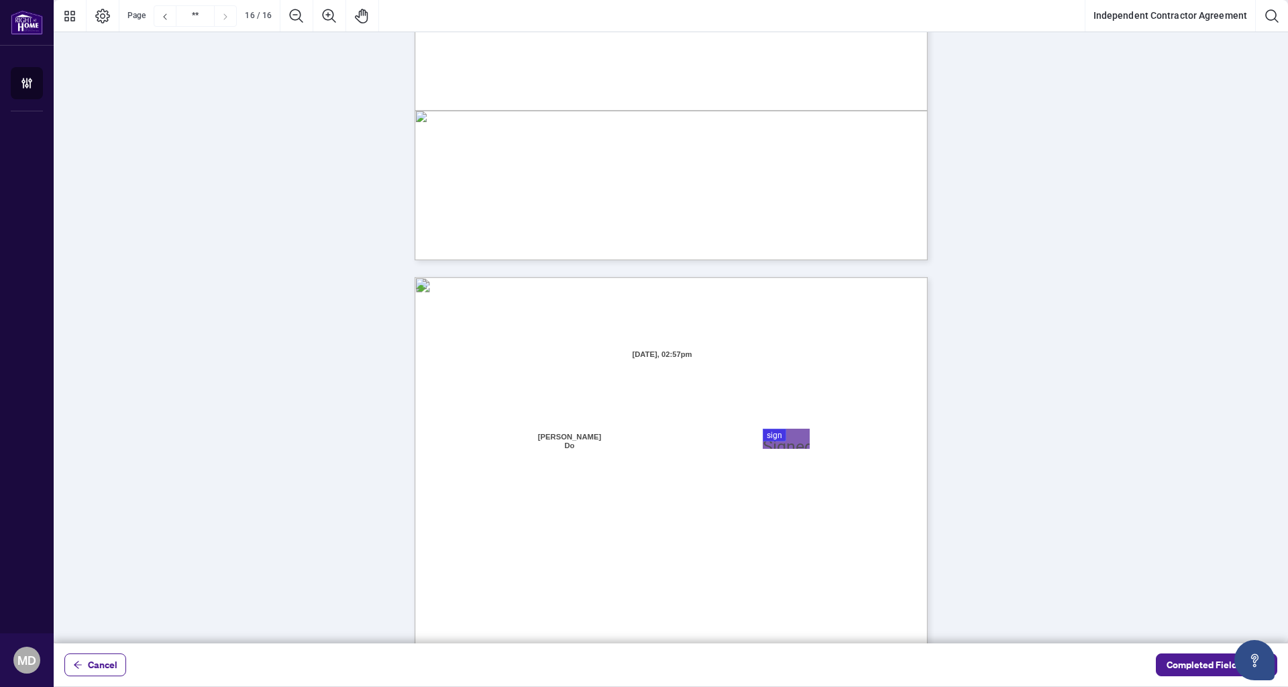
scroll to position [10005, 0]
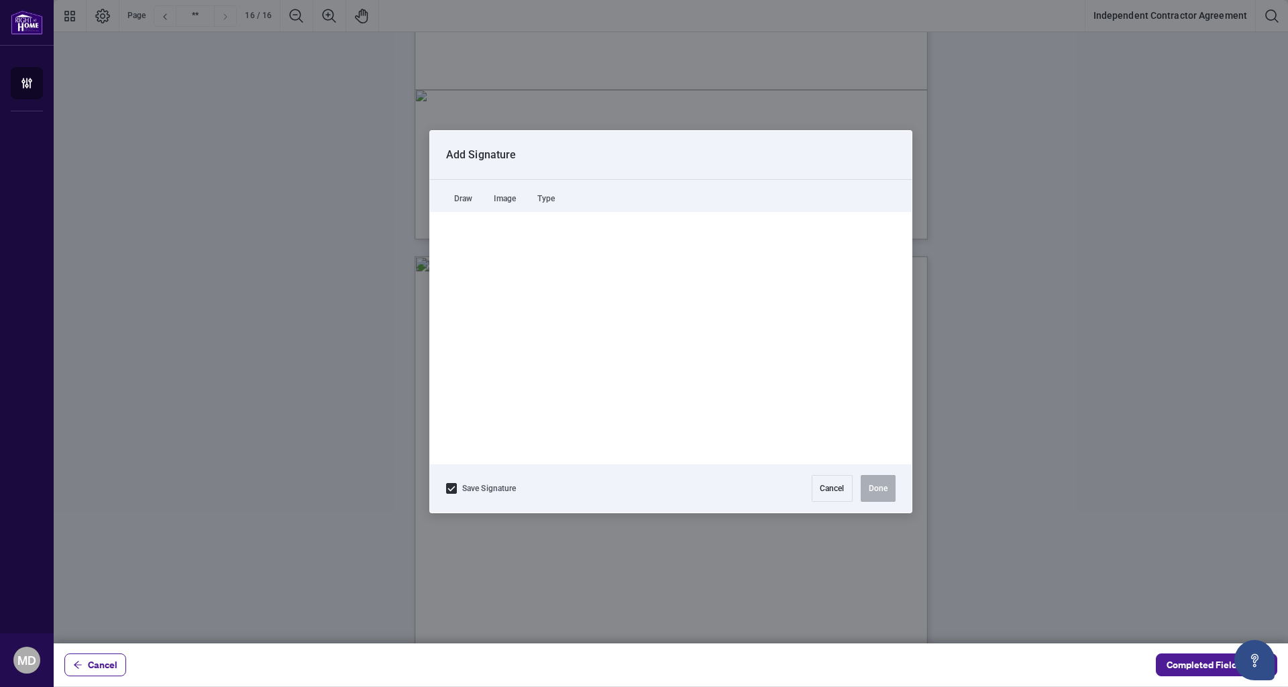
click at [791, 416] on div at bounding box center [671, 321] width 1235 height 643
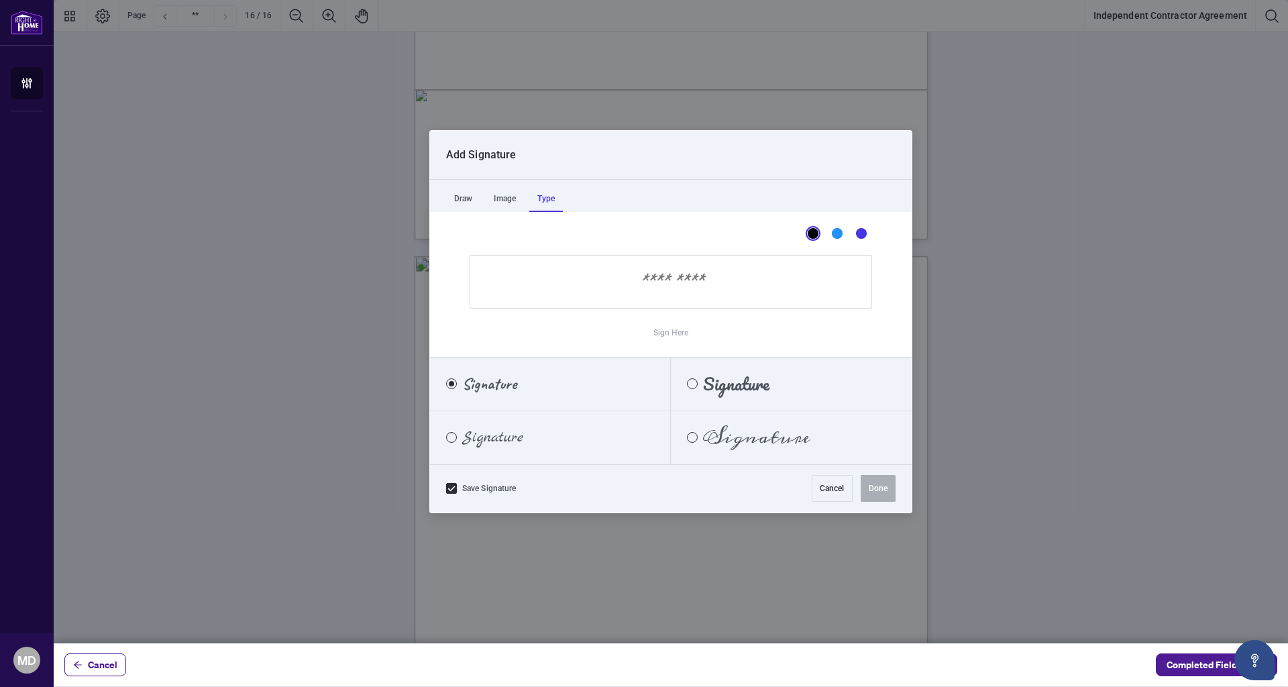
click at [557, 202] on div "Type" at bounding box center [546, 198] width 34 height 27
click at [705, 440] on span "Signature" at bounding box center [756, 437] width 107 height 15
click at [678, 291] on input "Sign Here" at bounding box center [671, 282] width 403 height 54
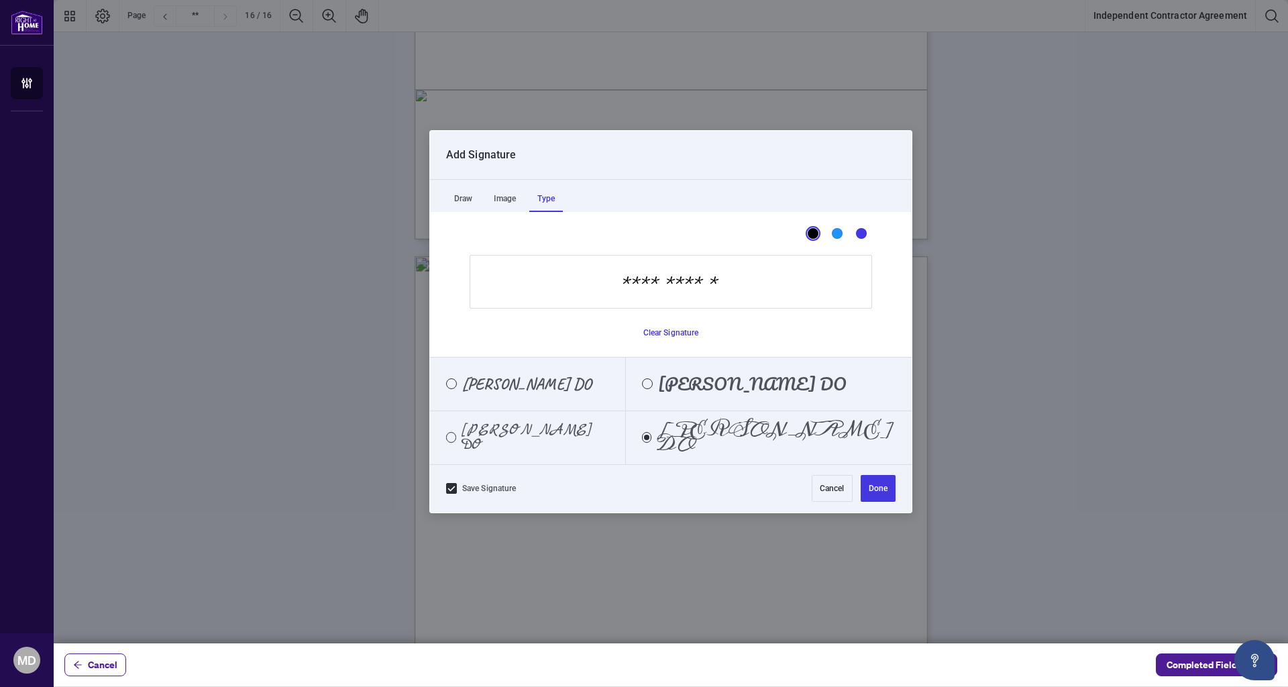
type input "**********"
click at [582, 442] on span "[PERSON_NAME] DO" at bounding box center [536, 438] width 148 height 30
click at [884, 491] on button "Done" at bounding box center [878, 488] width 35 height 27
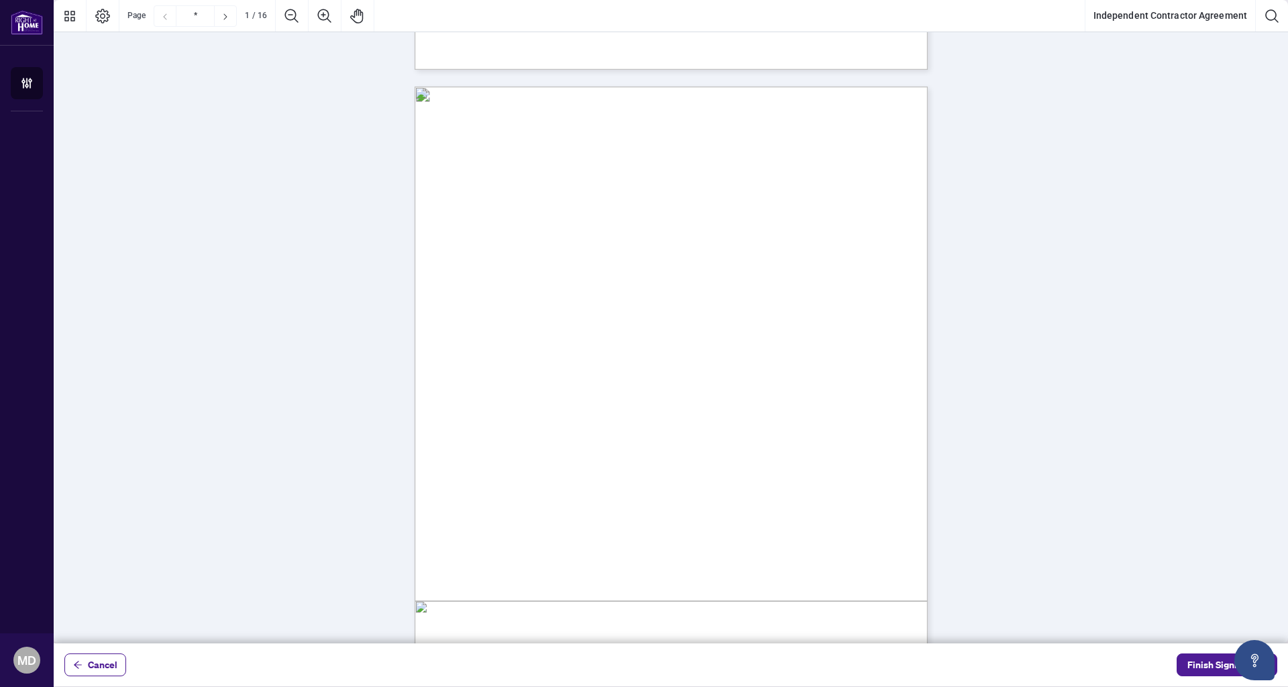
type input "*"
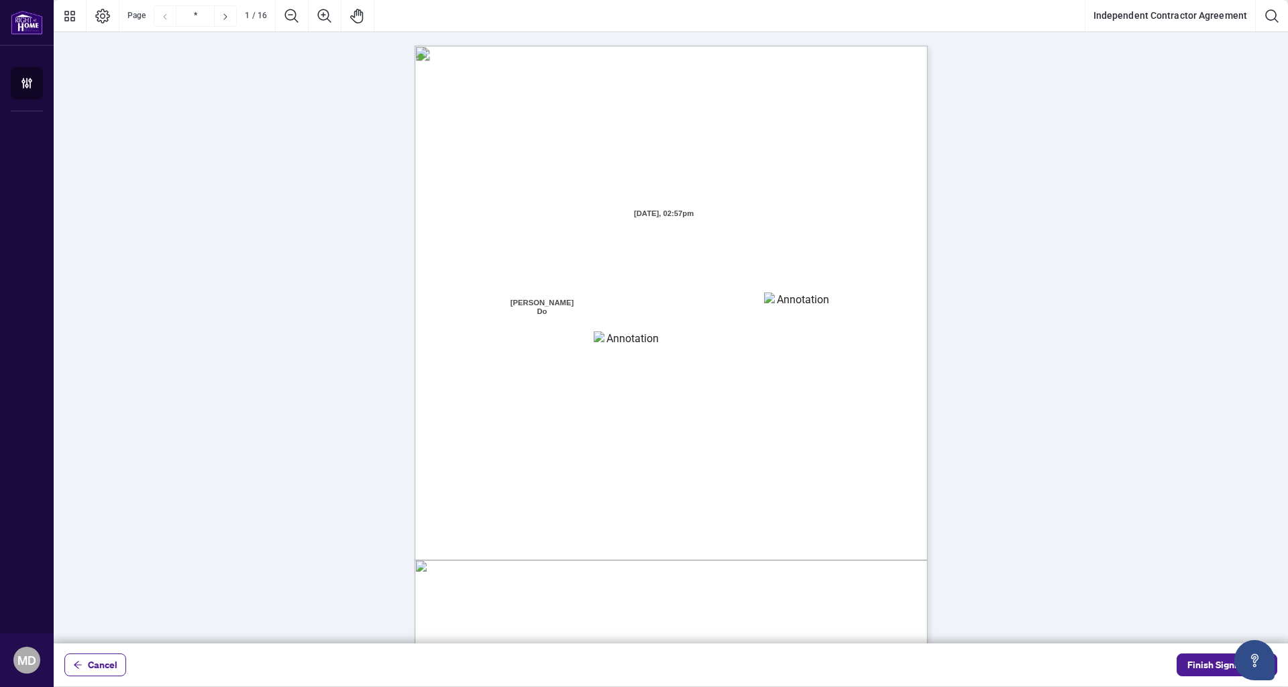
scroll to position [0, 0]
click at [1188, 660] on span "Finish Signing" at bounding box center [1218, 664] width 60 height 21
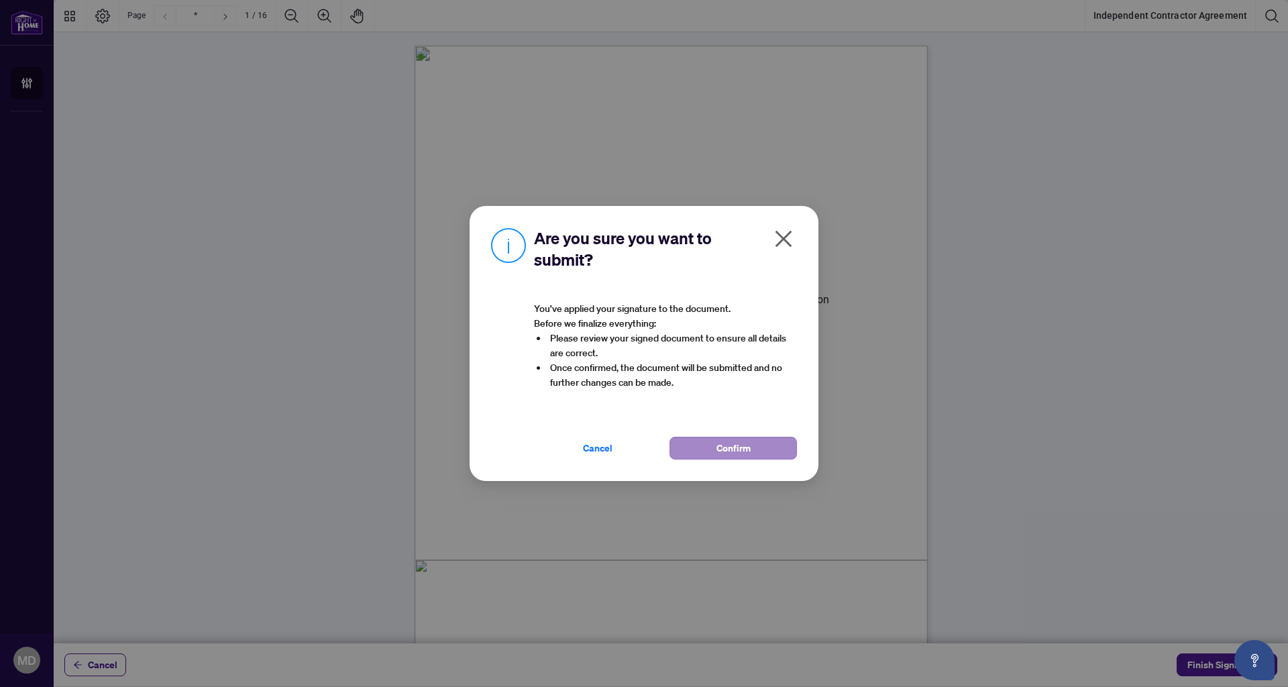
click at [729, 448] on span "Confirm" at bounding box center [734, 447] width 34 height 21
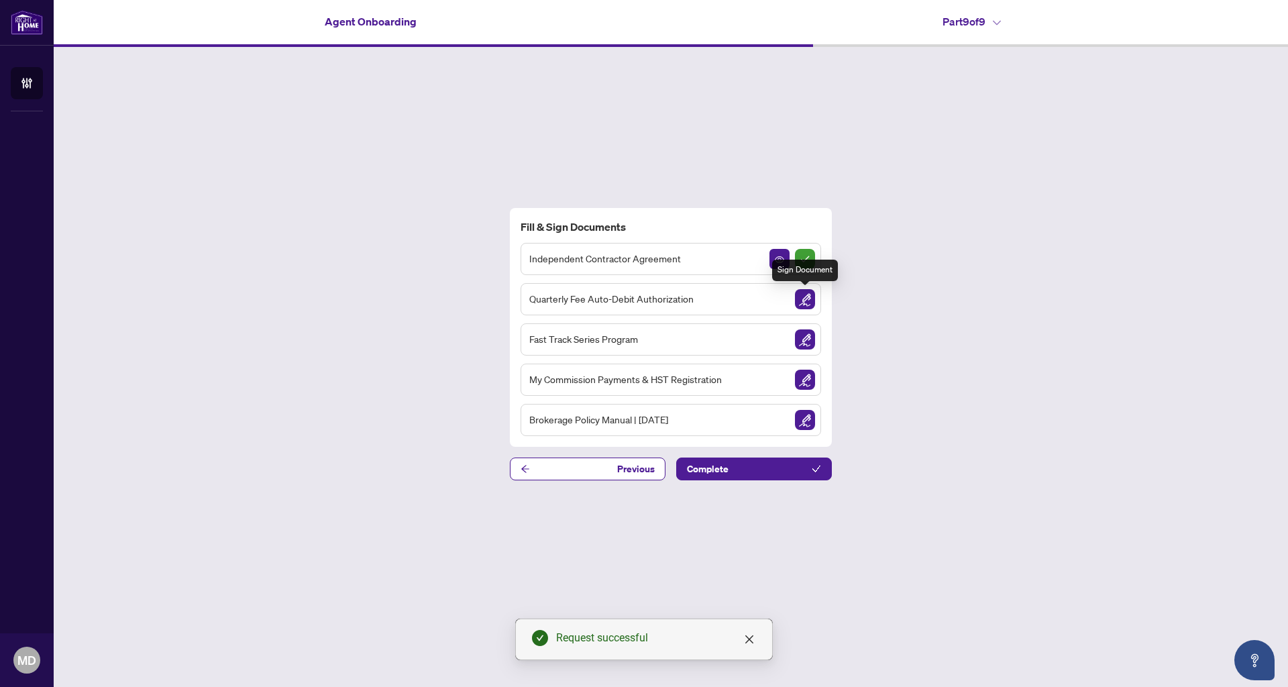
click at [811, 304] on img "Sign Document" at bounding box center [805, 299] width 20 height 20
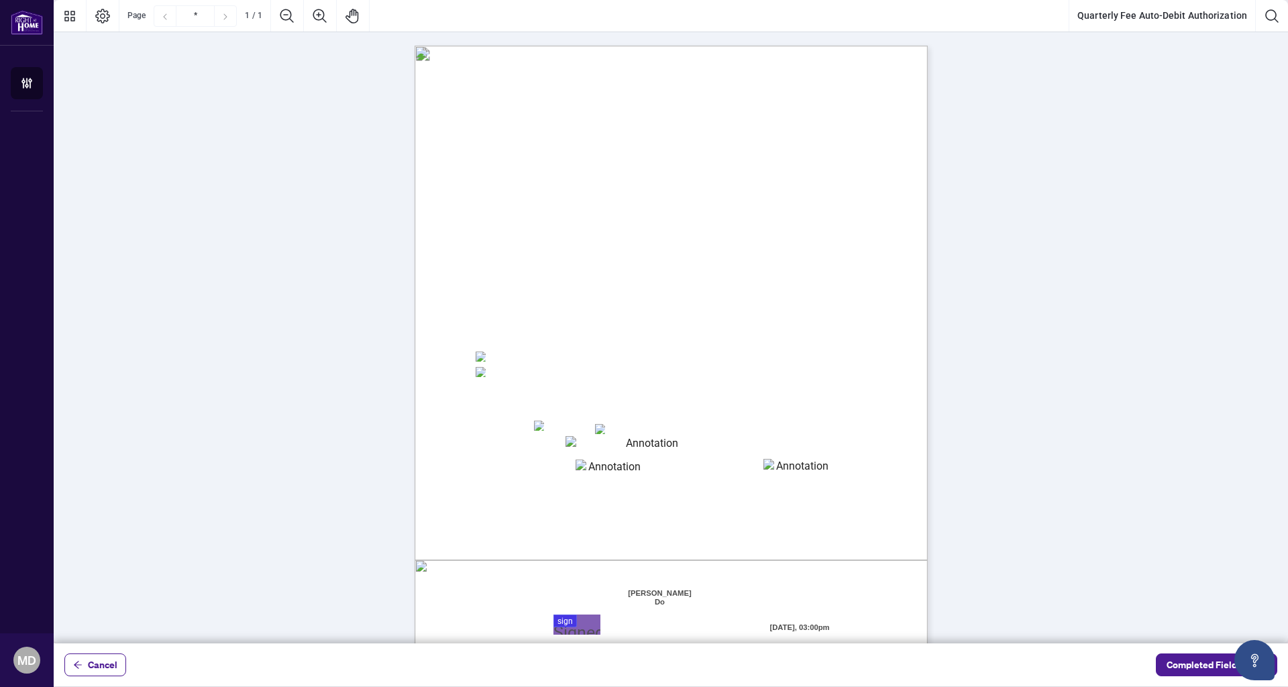
click at [590, 444] on textarea "01K5Y6PKJS17WYE5B4HS4XCGSX" at bounding box center [647, 444] width 162 height 17
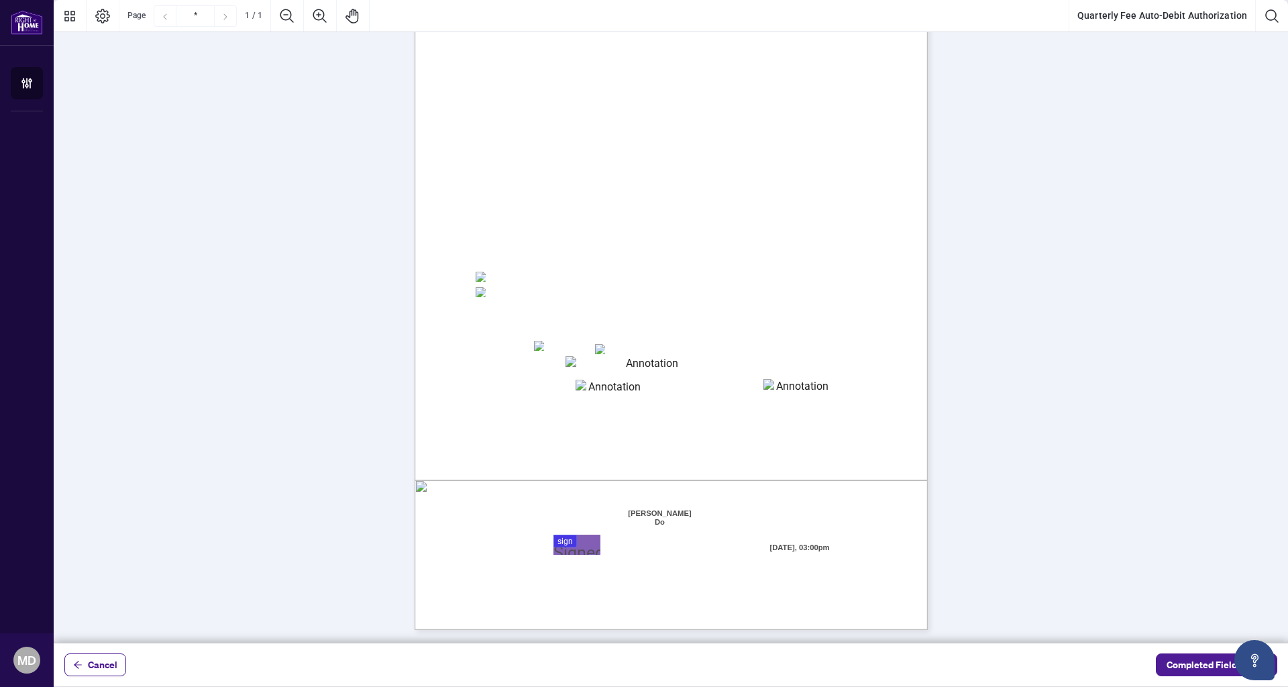
scroll to position [80, 0]
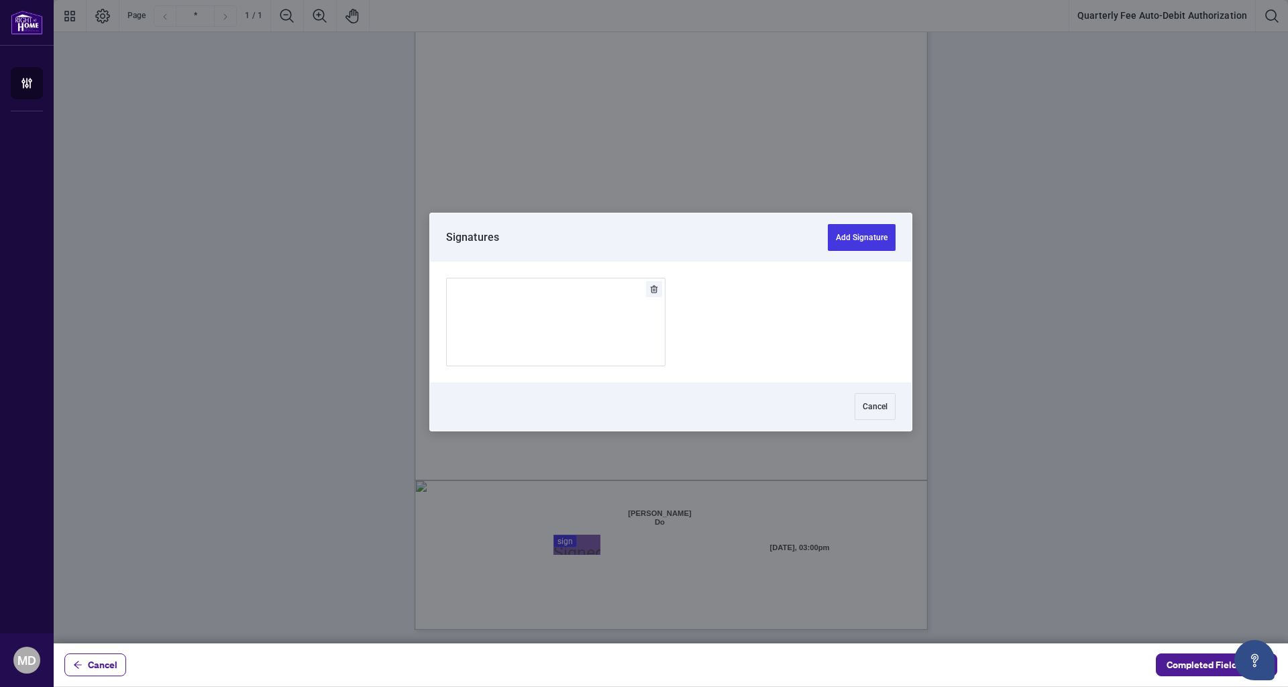
click at [594, 545] on div at bounding box center [671, 321] width 1235 height 643
click at [870, 240] on button "Add Signature" at bounding box center [862, 237] width 68 height 27
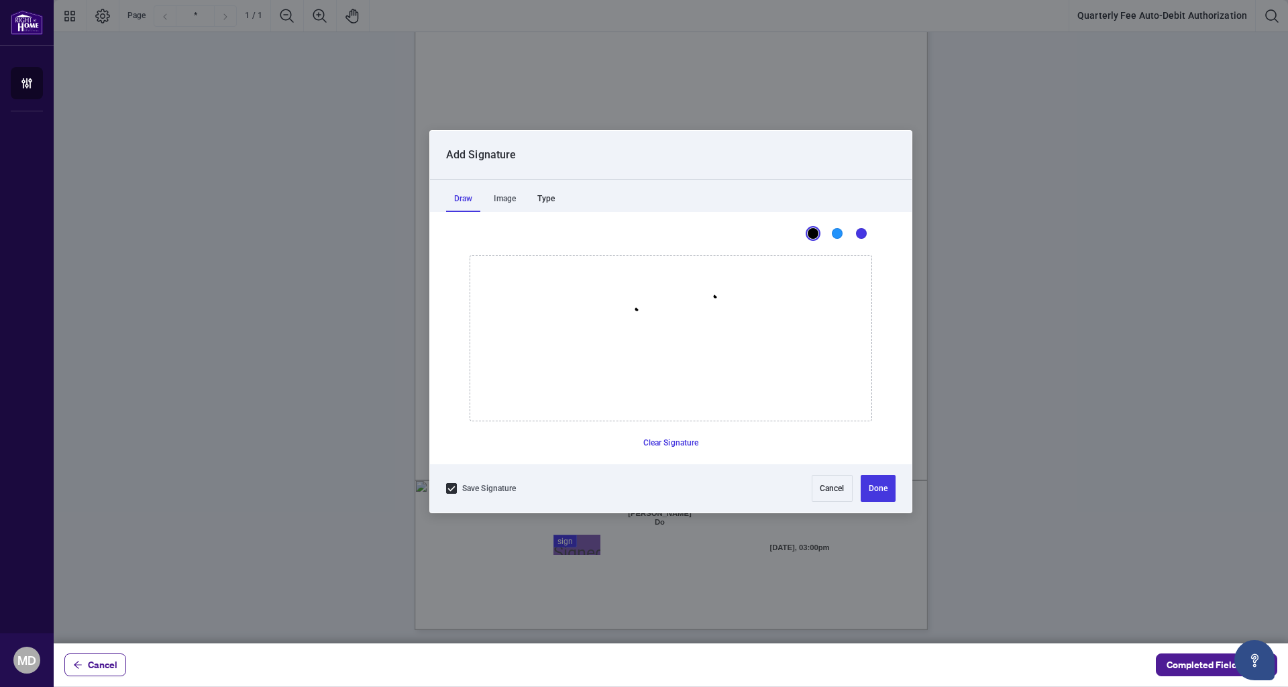
click at [546, 200] on div "Type" at bounding box center [546, 198] width 34 height 27
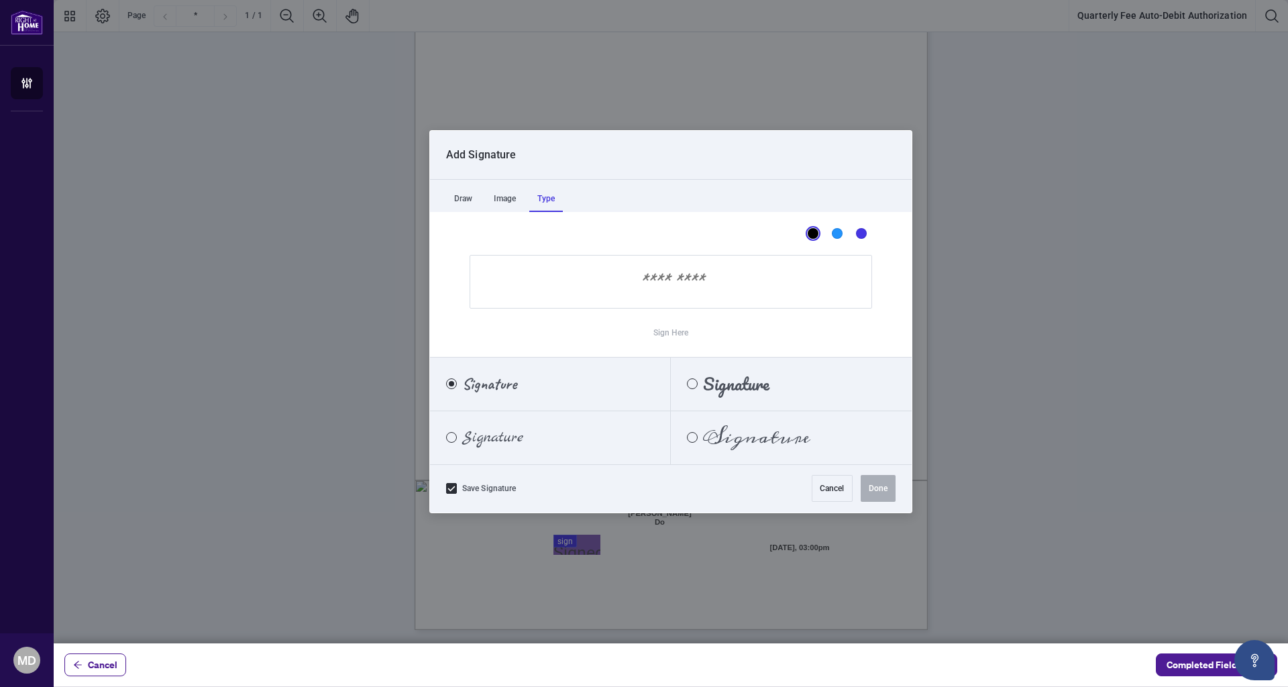
click at [510, 433] on span "Signature" at bounding box center [492, 437] width 61 height 15
click at [650, 279] on input "Sign Here" at bounding box center [671, 282] width 403 height 54
type input "*"
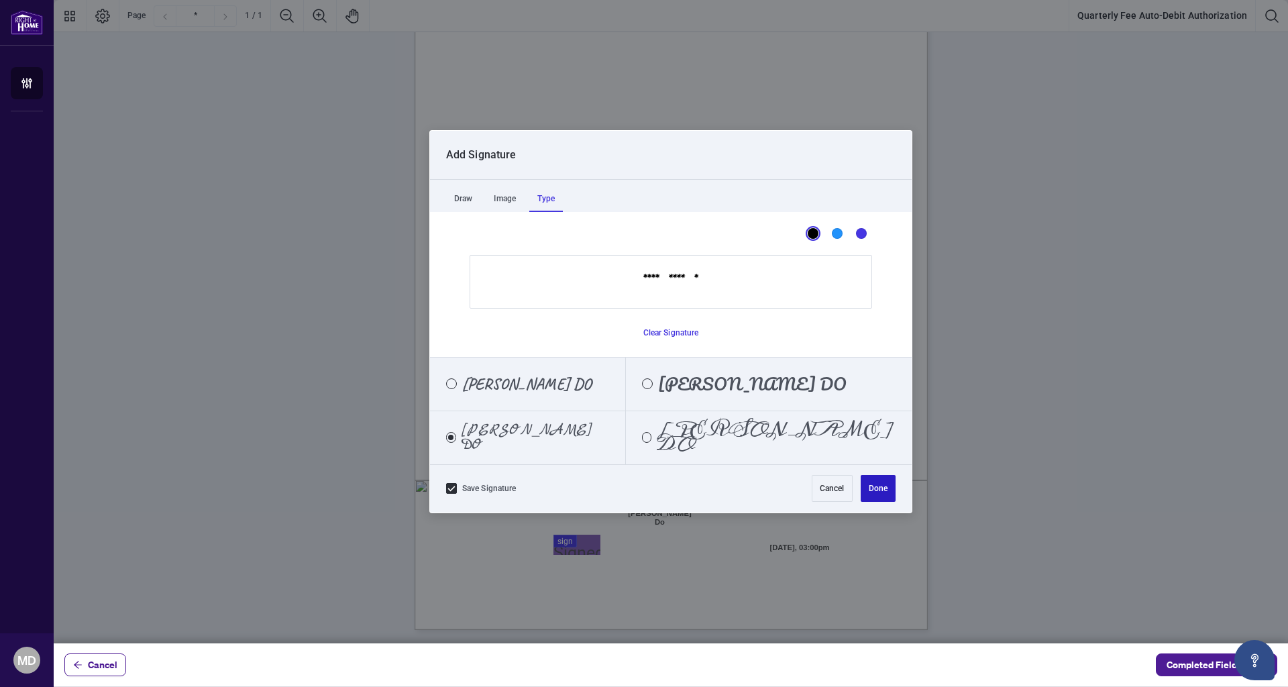
type input "**********"
click at [876, 494] on button "Done" at bounding box center [878, 488] width 35 height 27
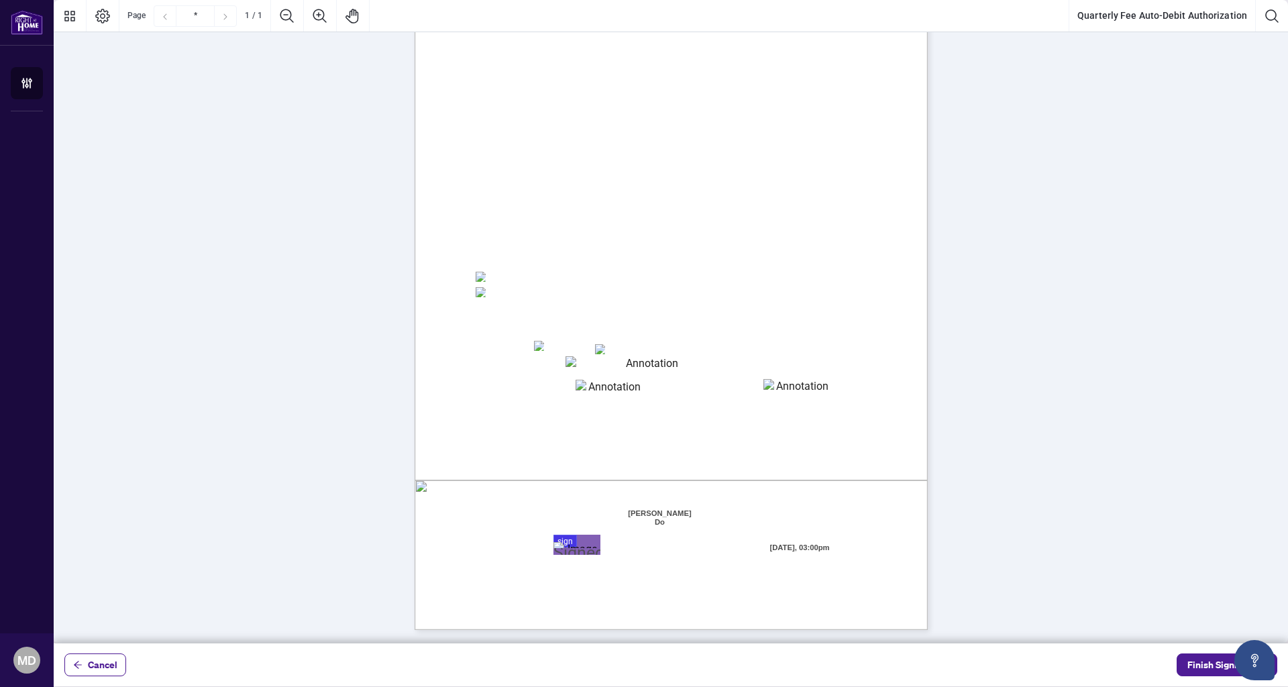
scroll to position [0, 0]
click at [1198, 660] on span "Finish Signing" at bounding box center [1218, 664] width 60 height 21
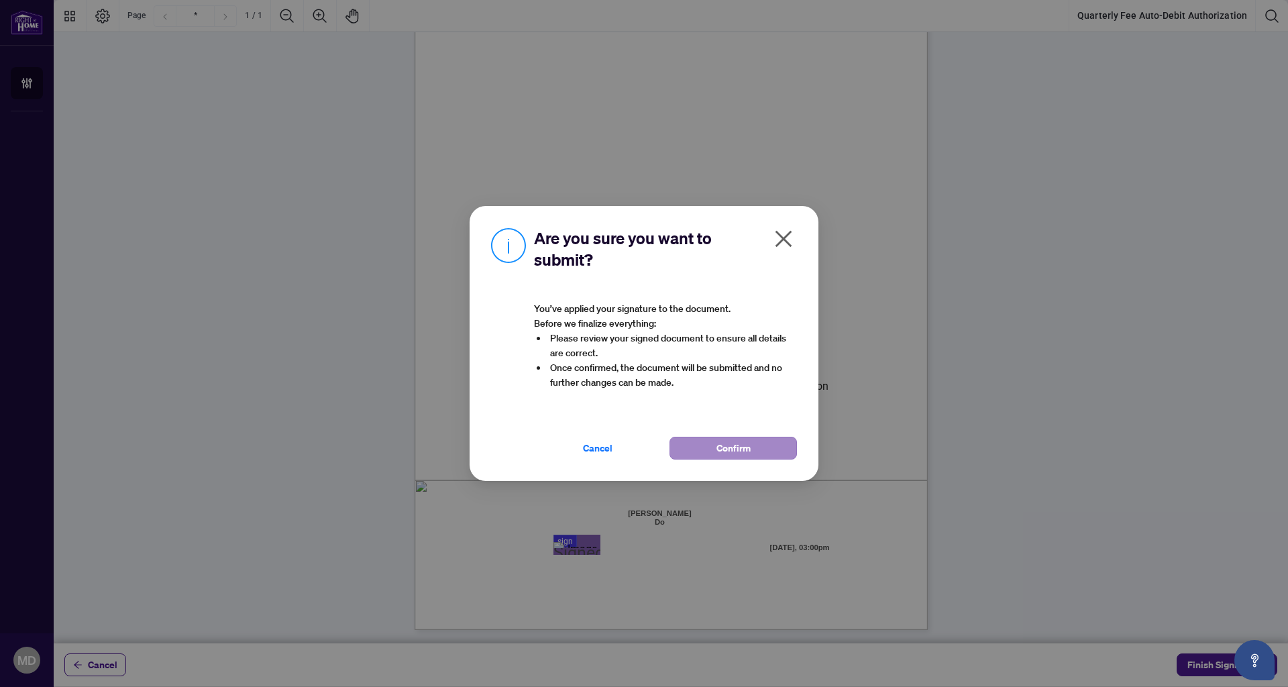
click at [751, 445] on button "Confirm" at bounding box center [733, 448] width 127 height 23
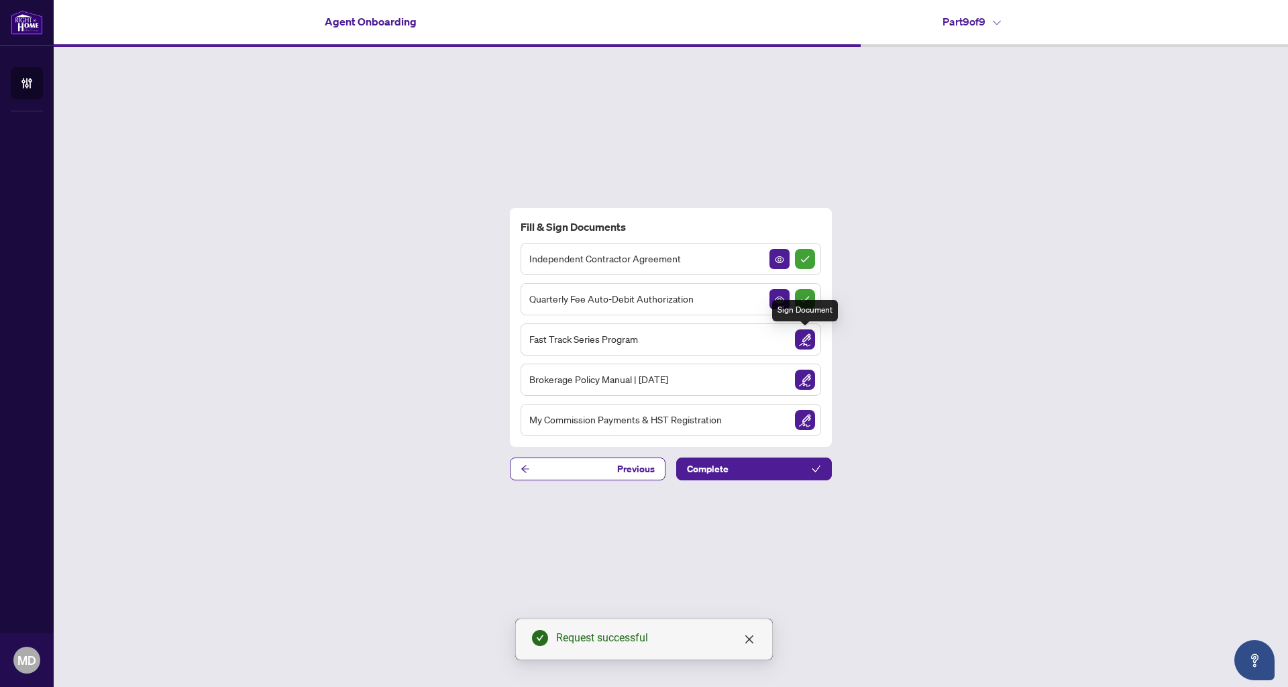
click at [811, 344] on img "Sign Document" at bounding box center [805, 339] width 20 height 20
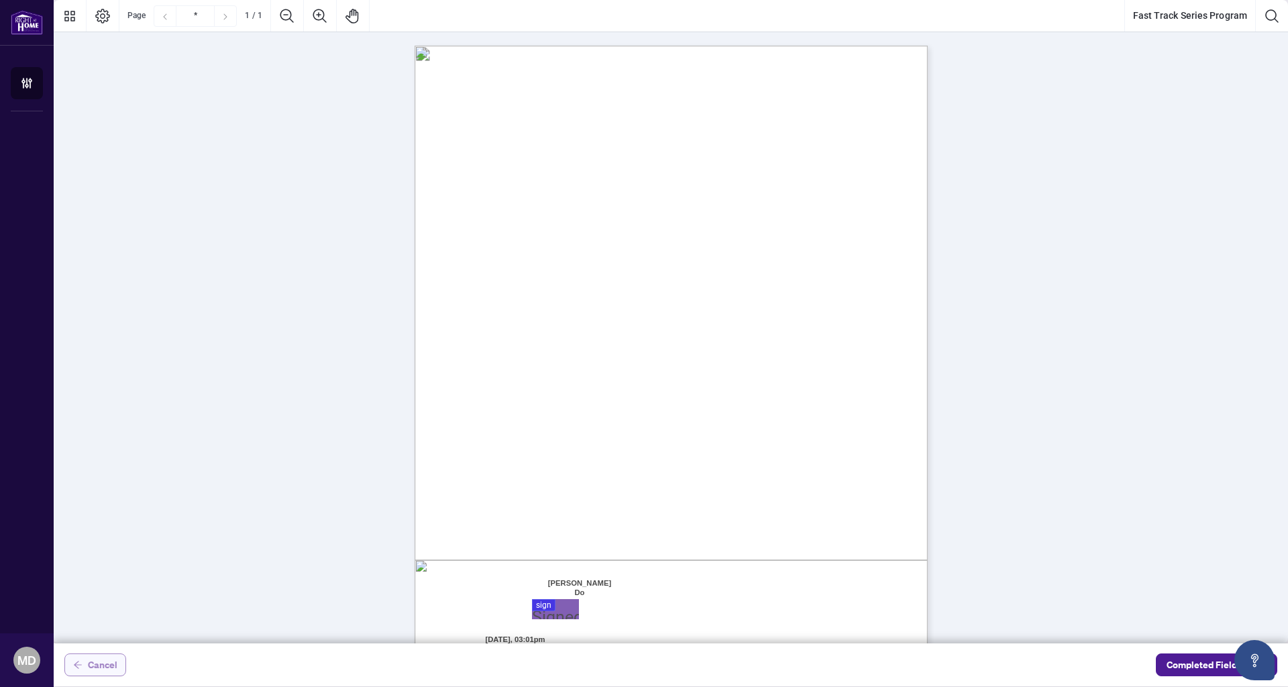
click at [100, 658] on span "Cancel" at bounding box center [103, 664] width 30 height 21
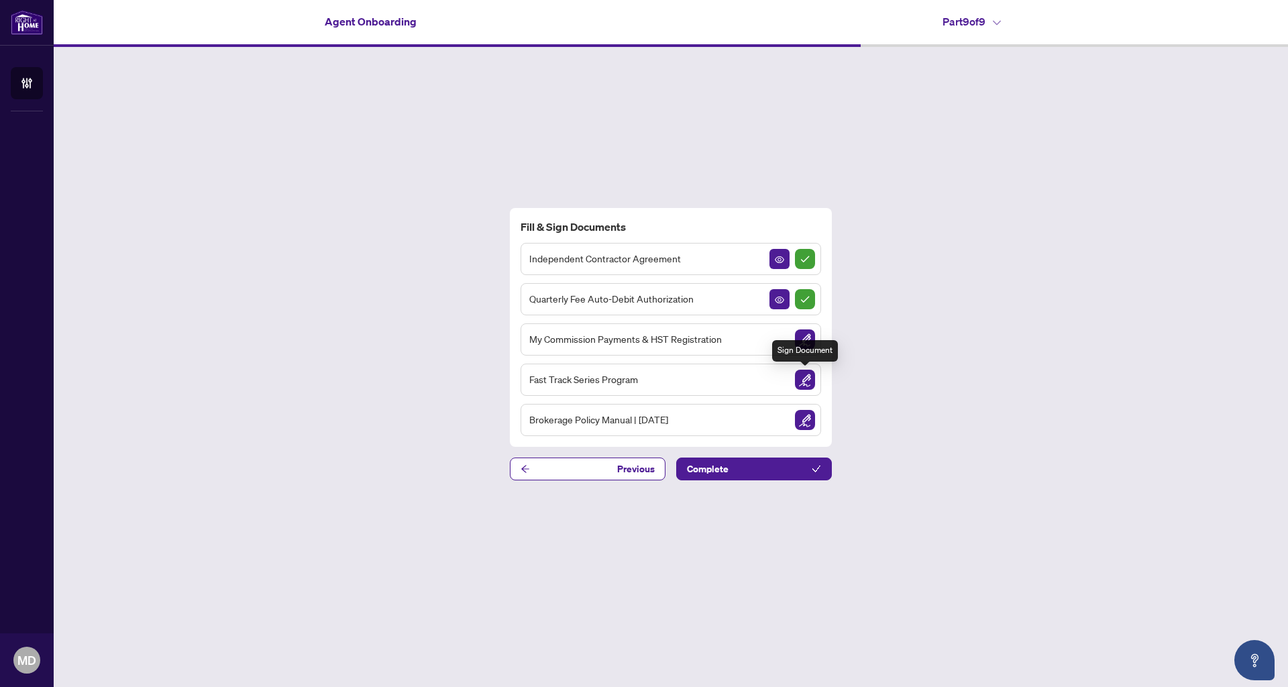
click at [809, 381] on img "Sign Document" at bounding box center [805, 380] width 20 height 20
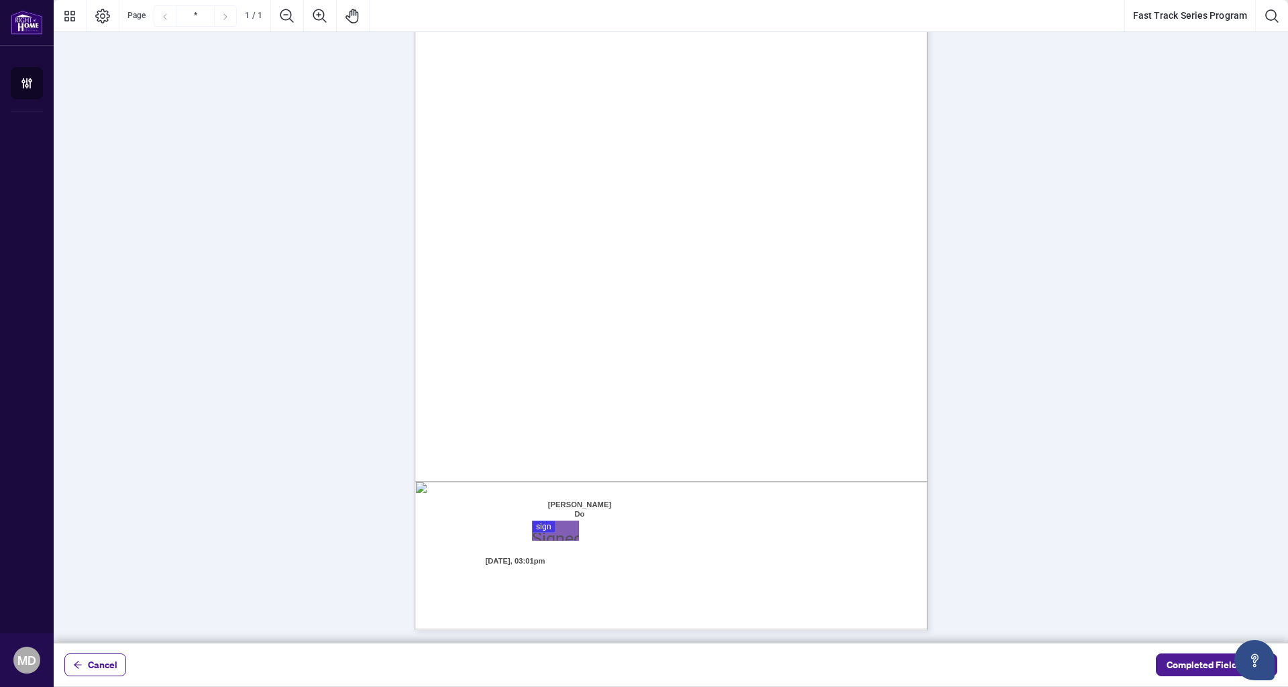
scroll to position [79, 0]
click at [95, 672] on span "Cancel" at bounding box center [103, 664] width 30 height 21
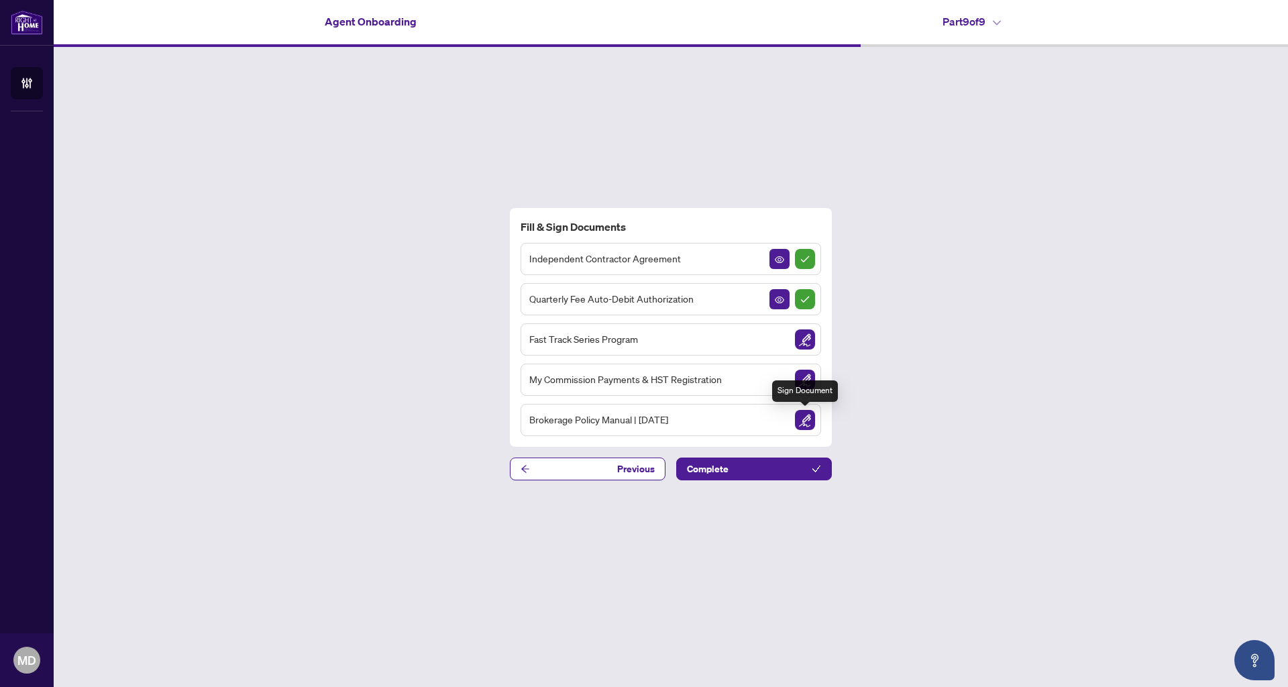
click at [807, 421] on img "Sign Document" at bounding box center [805, 420] width 20 height 20
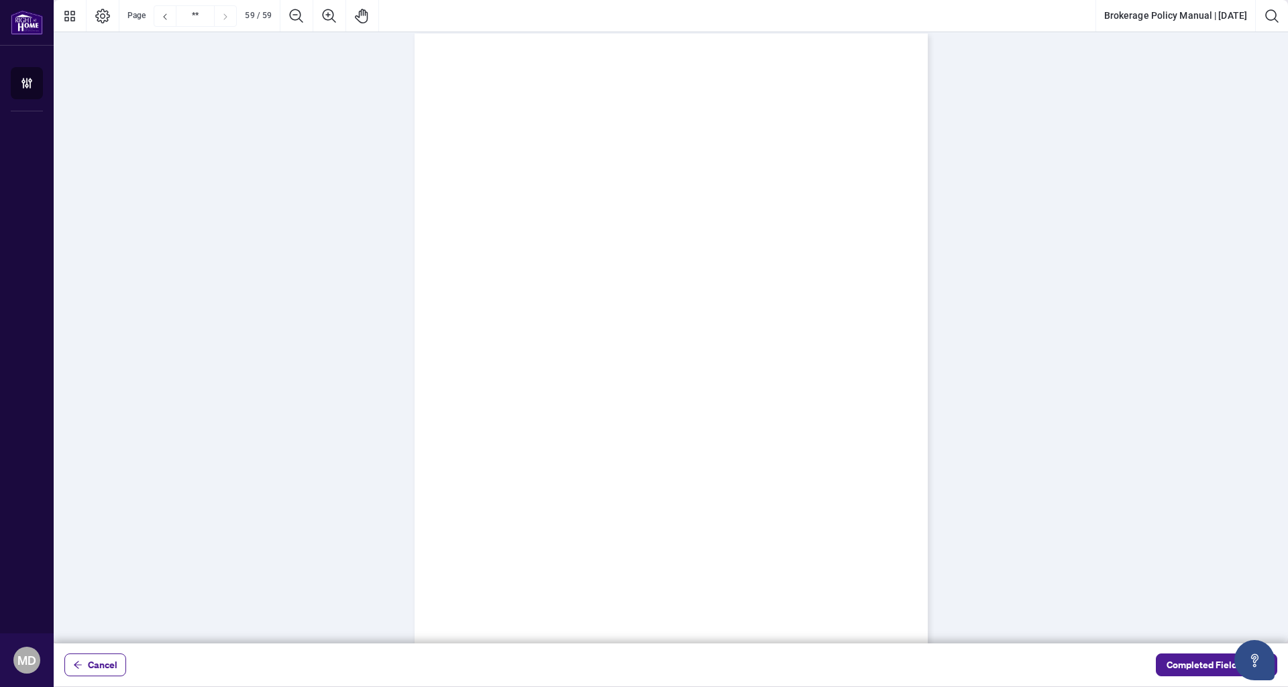
type input "**"
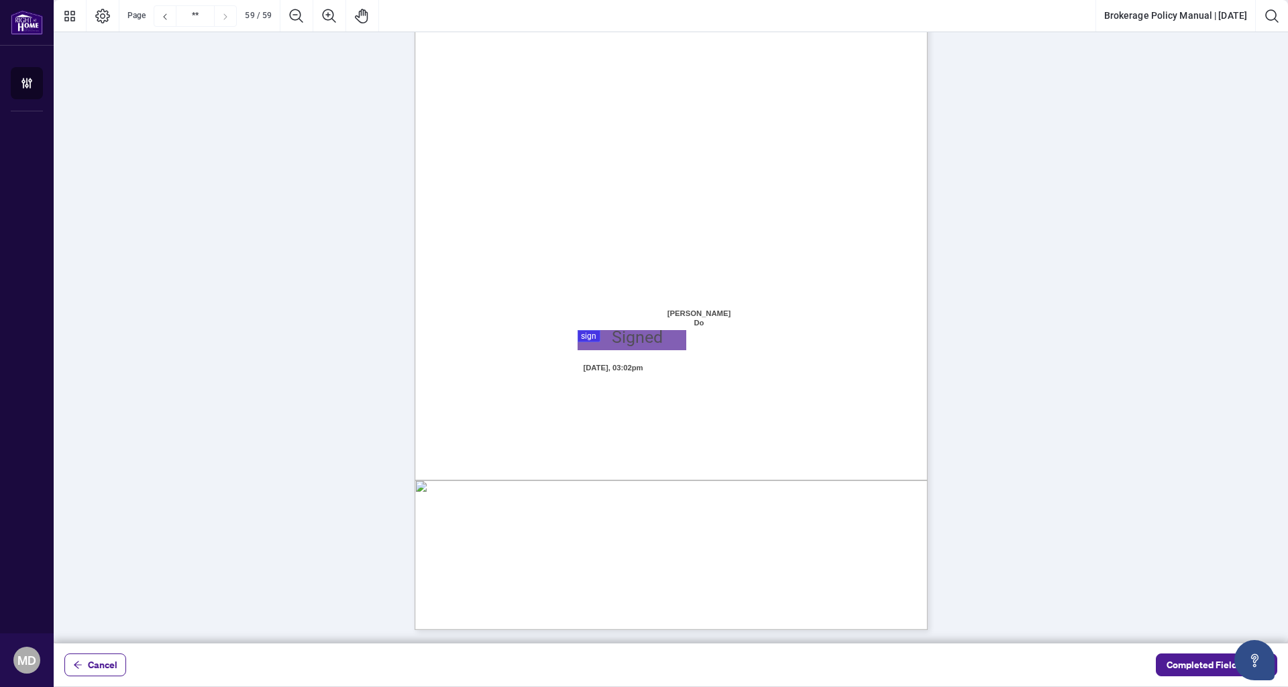
scroll to position [39582, 0]
click at [652, 348] on div at bounding box center [671, 321] width 1235 height 643
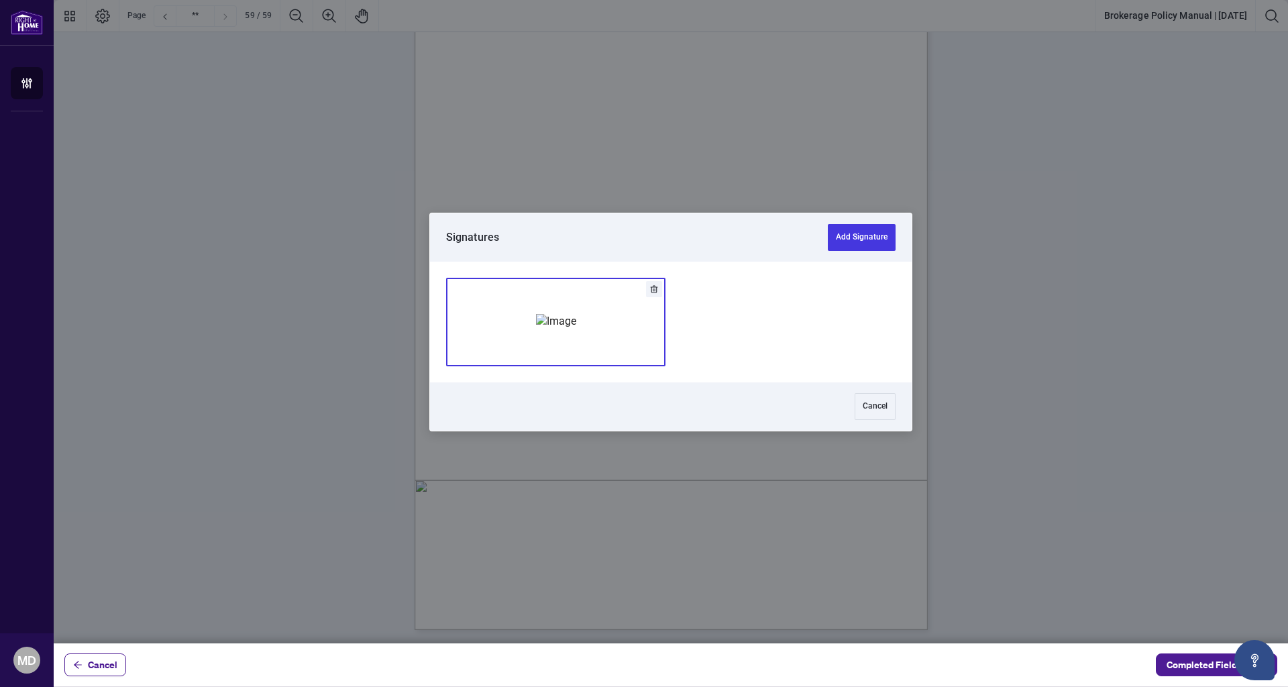
click at [576, 329] on img "Add Signature" at bounding box center [556, 321] width 40 height 15
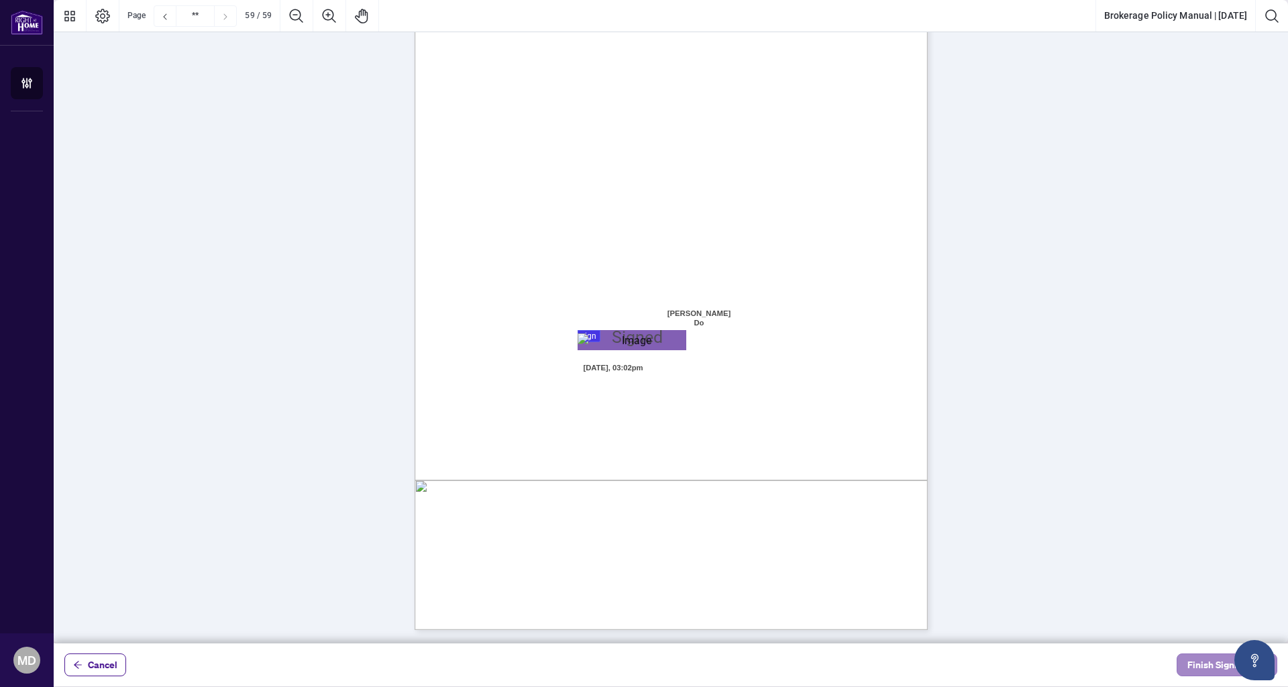
click at [1194, 661] on span "Finish Signing" at bounding box center [1218, 664] width 60 height 21
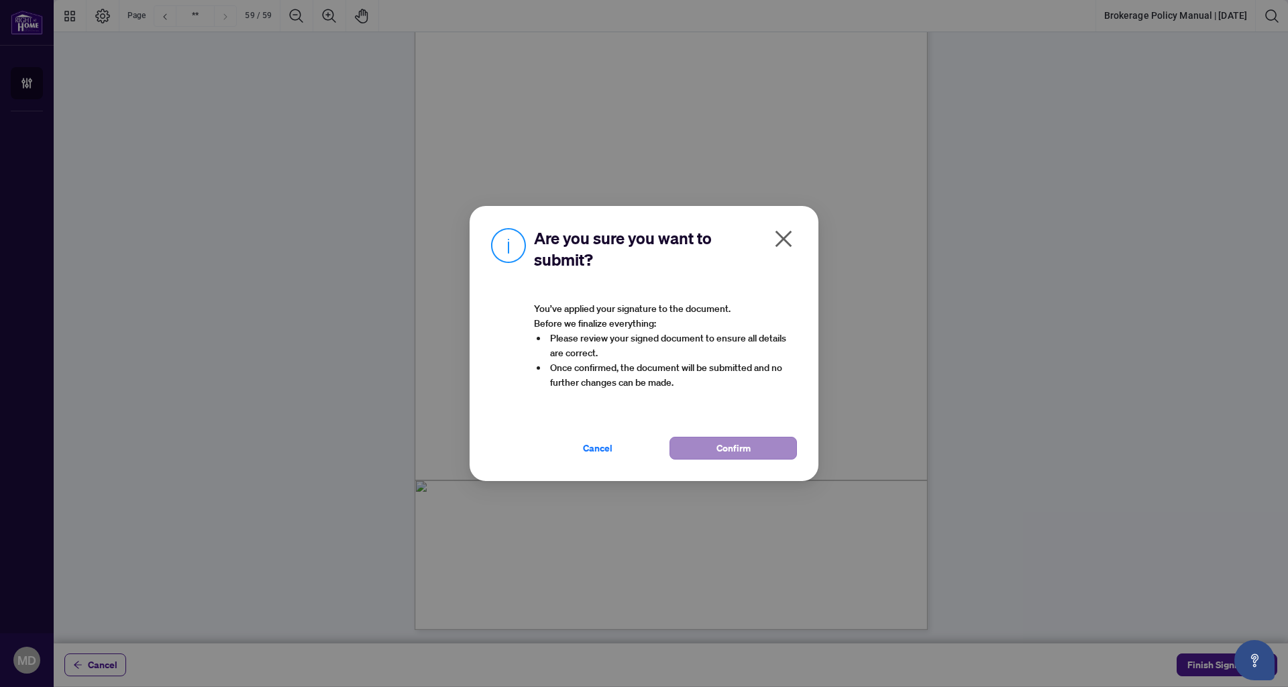
click at [767, 454] on button "Confirm" at bounding box center [733, 448] width 127 height 23
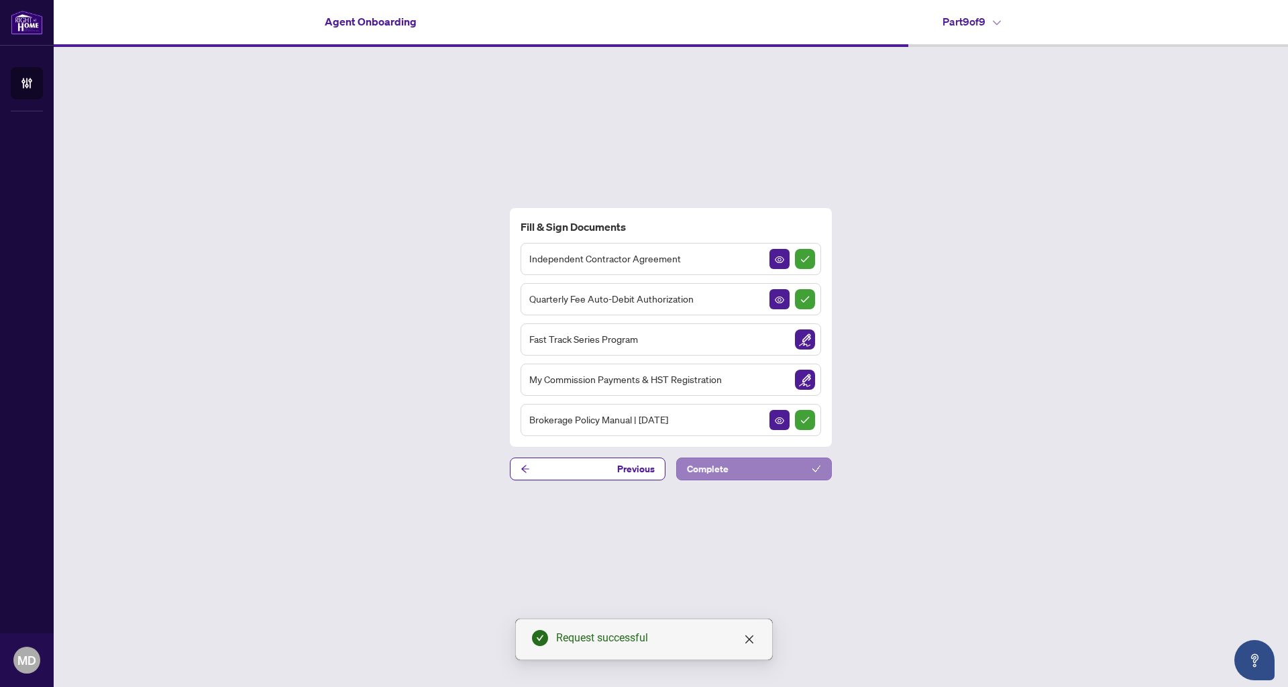
click at [777, 478] on button "Complete" at bounding box center [754, 469] width 156 height 23
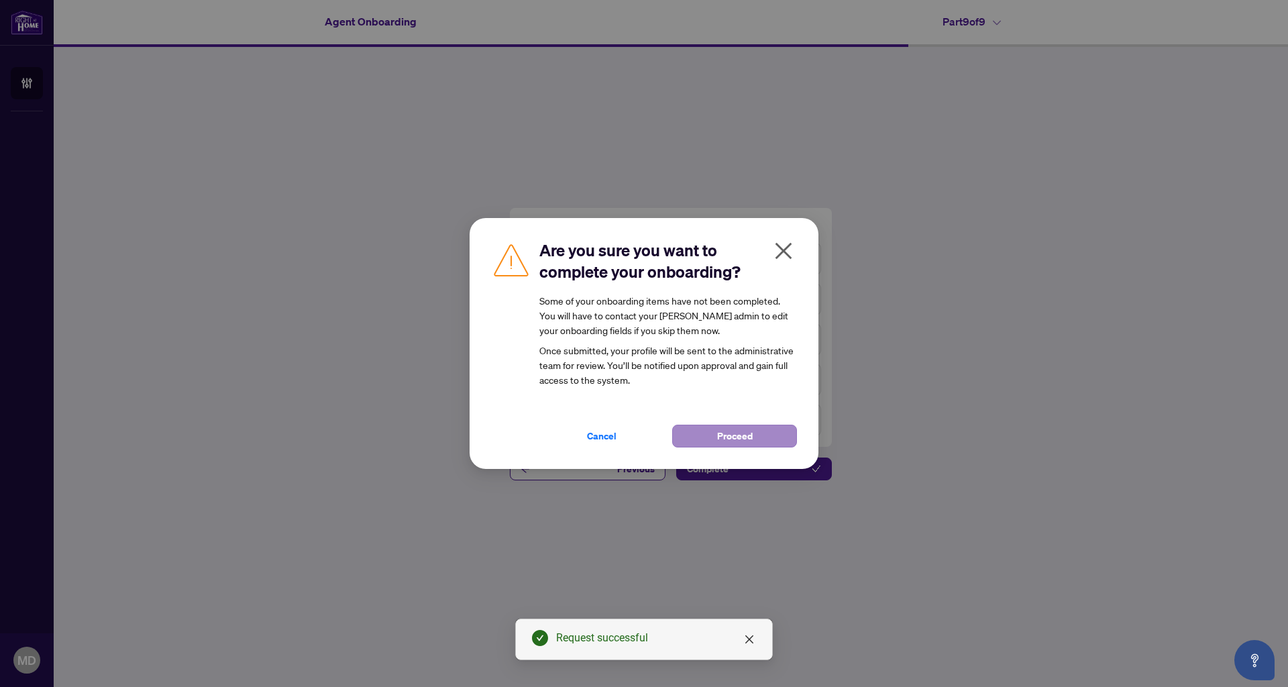
click at [739, 437] on span "Proceed" at bounding box center [735, 435] width 36 height 21
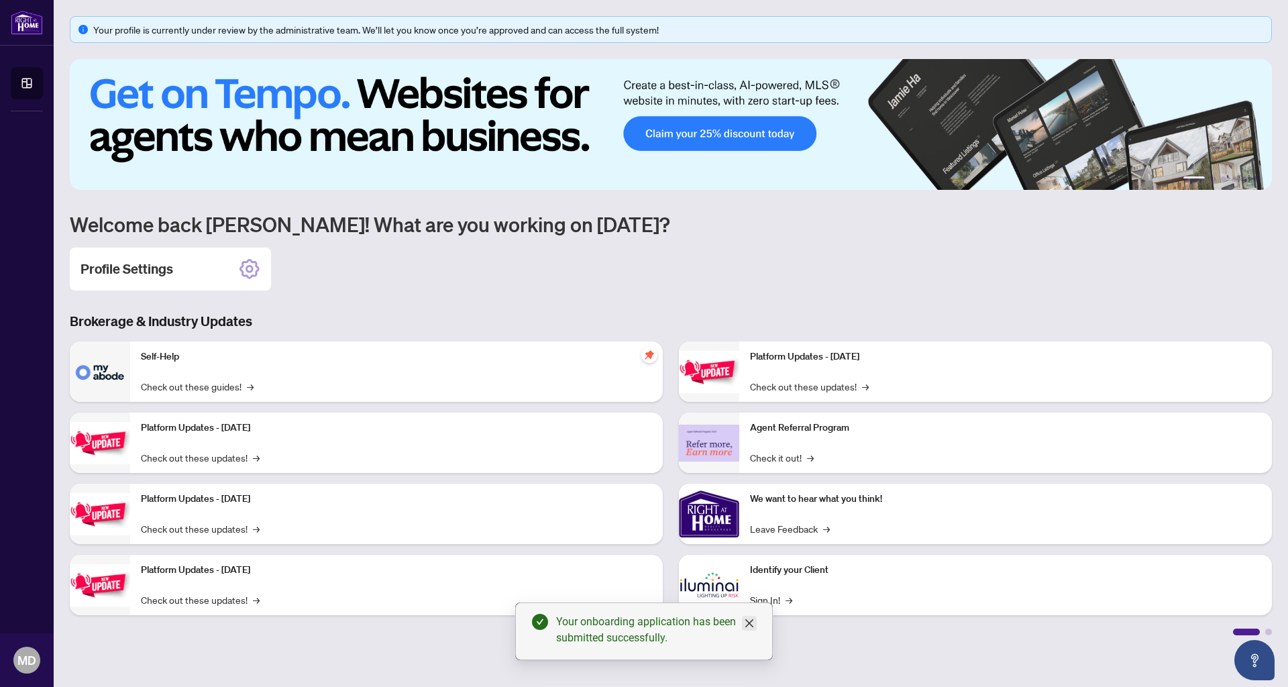
click at [754, 619] on icon "close" at bounding box center [749, 623] width 11 height 11
